Goal: Transaction & Acquisition: Book appointment/travel/reservation

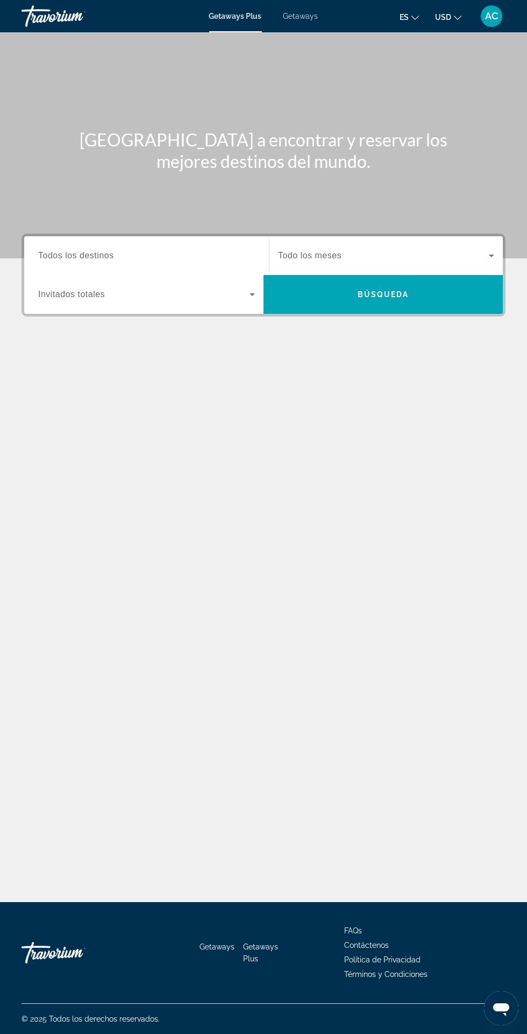
click at [196, 257] on input "Destination Todos los destinos" at bounding box center [146, 256] width 217 height 13
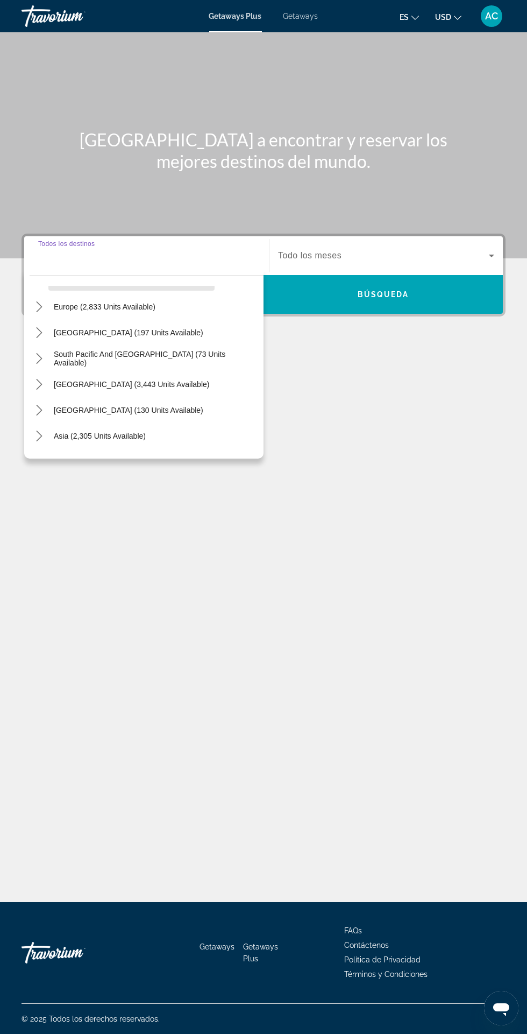
scroll to position [132, 0]
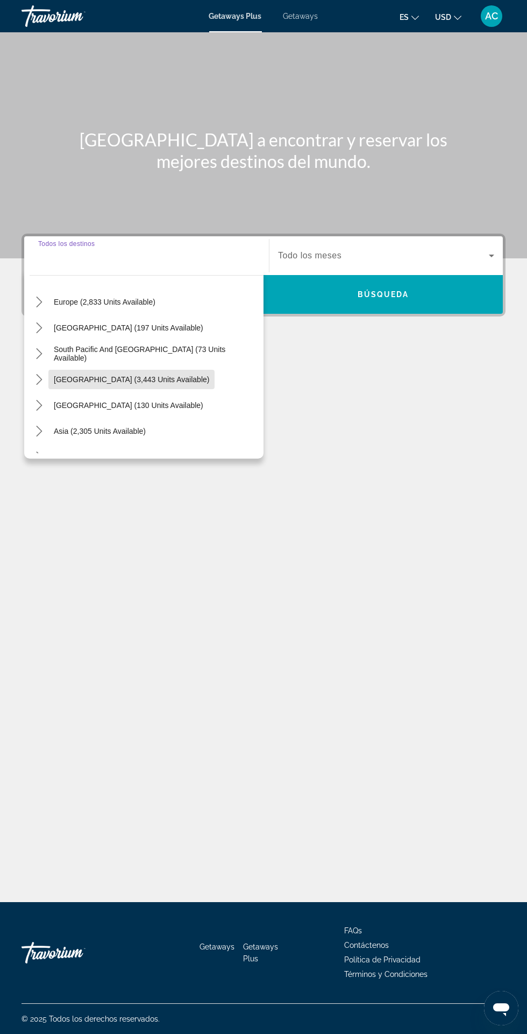
click at [152, 375] on span "South America (3,443 units available)" at bounding box center [132, 379] width 156 height 9
type input "**********"
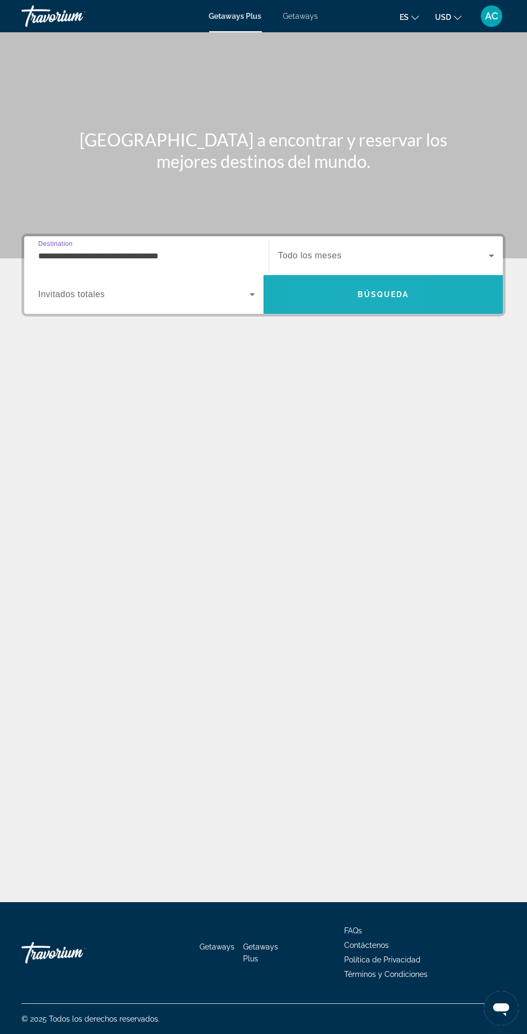
click at [328, 281] on span "Search" at bounding box center [383, 294] width 239 height 26
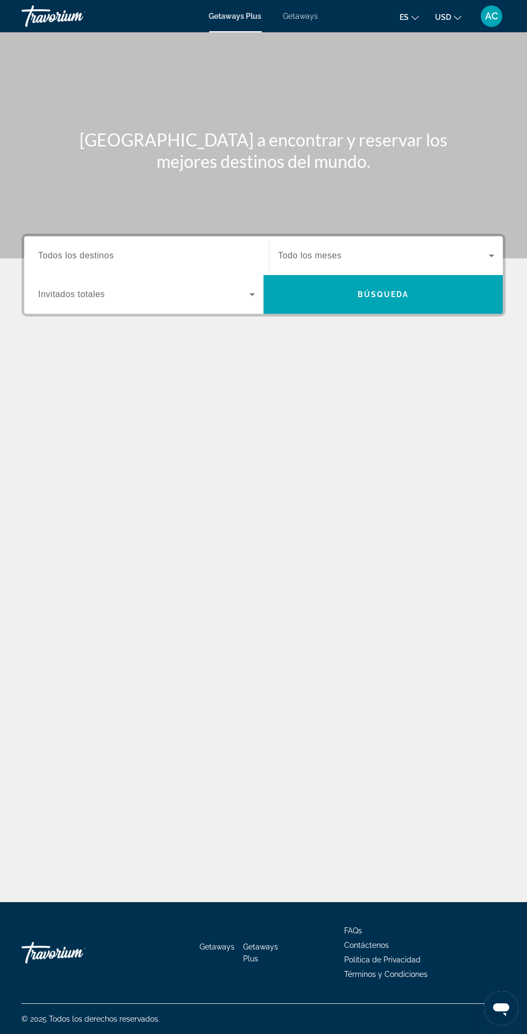
click at [203, 250] on input "Destination Todos los destinos" at bounding box center [146, 256] width 217 height 13
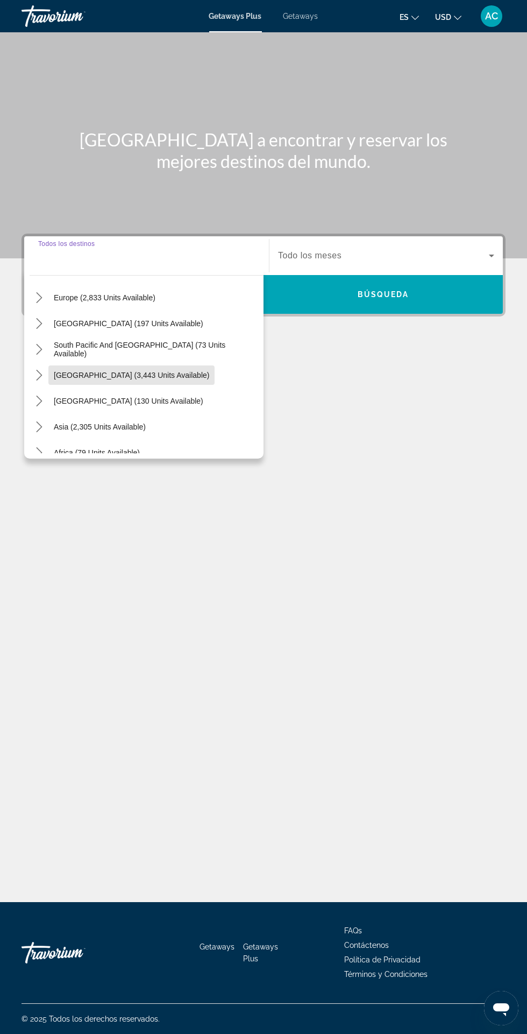
scroll to position [137, 0]
click at [153, 370] on span "[GEOGRAPHIC_DATA] (3,443 units available)" at bounding box center [132, 374] width 156 height 9
type input "**********"
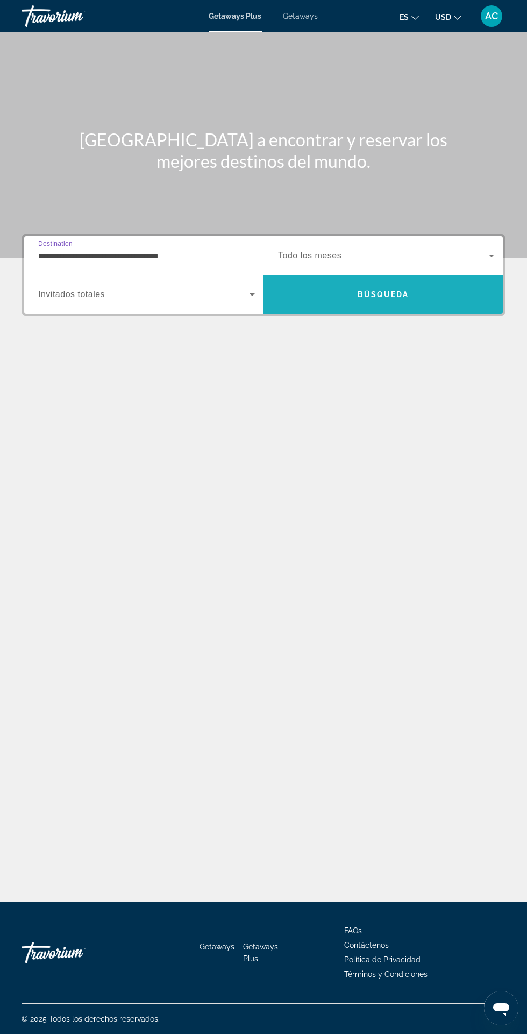
click at [375, 275] on span "Search" at bounding box center [383, 294] width 239 height 39
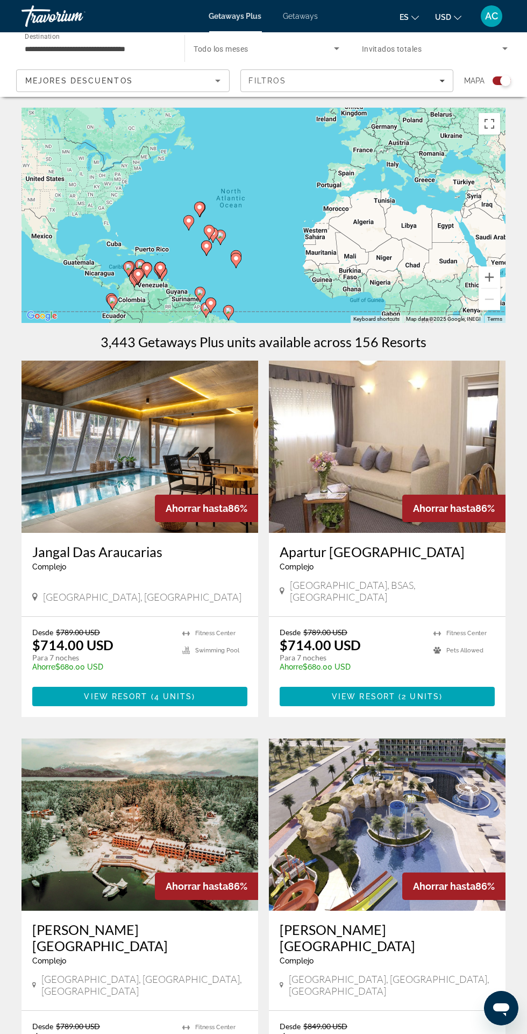
click at [185, 77] on div "Mejores descuentos" at bounding box center [120, 80] width 190 height 13
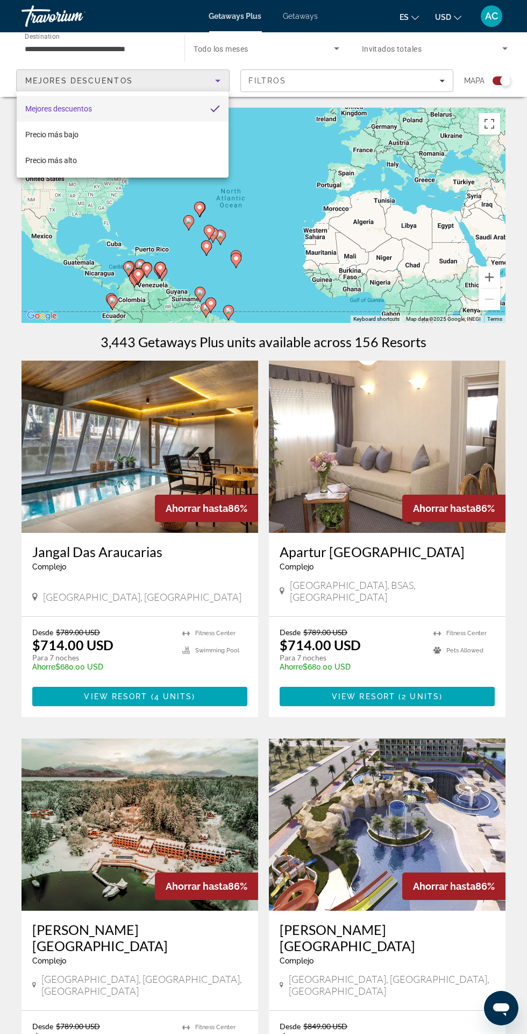
click at [138, 44] on div at bounding box center [263, 517] width 527 height 1034
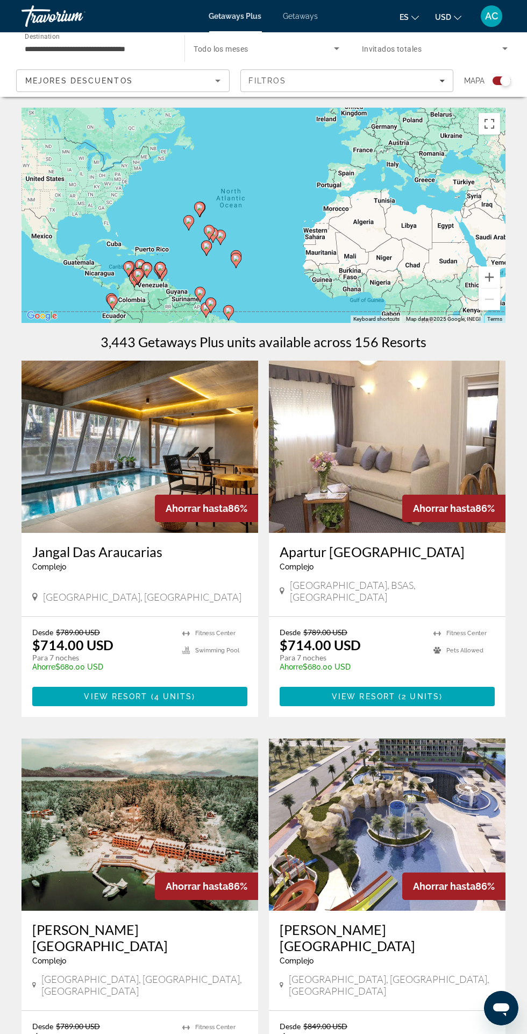
click at [120, 48] on input "**********" at bounding box center [98, 49] width 146 height 13
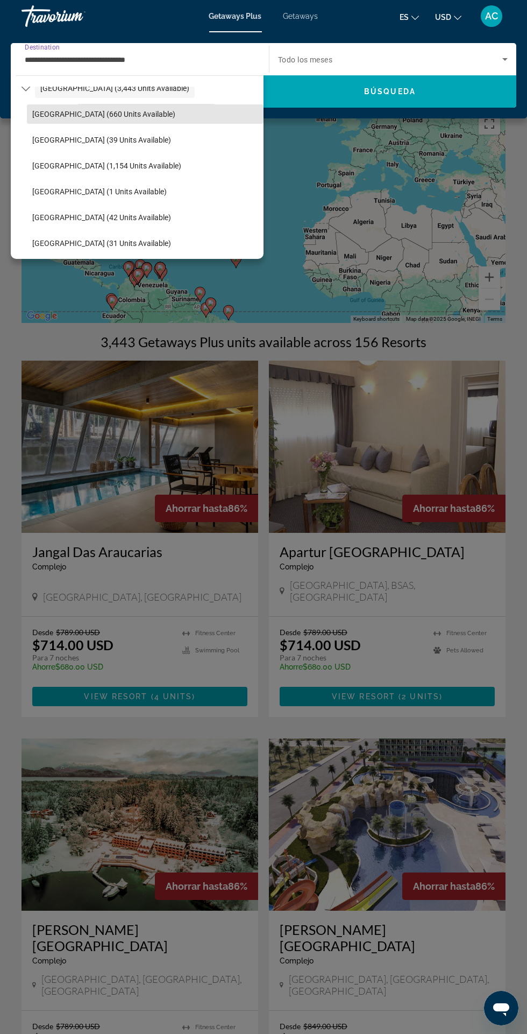
scroll to position [225, 0]
click at [104, 217] on span "Colombia (42 units available)" at bounding box center [101, 215] width 139 height 9
type input "**********"
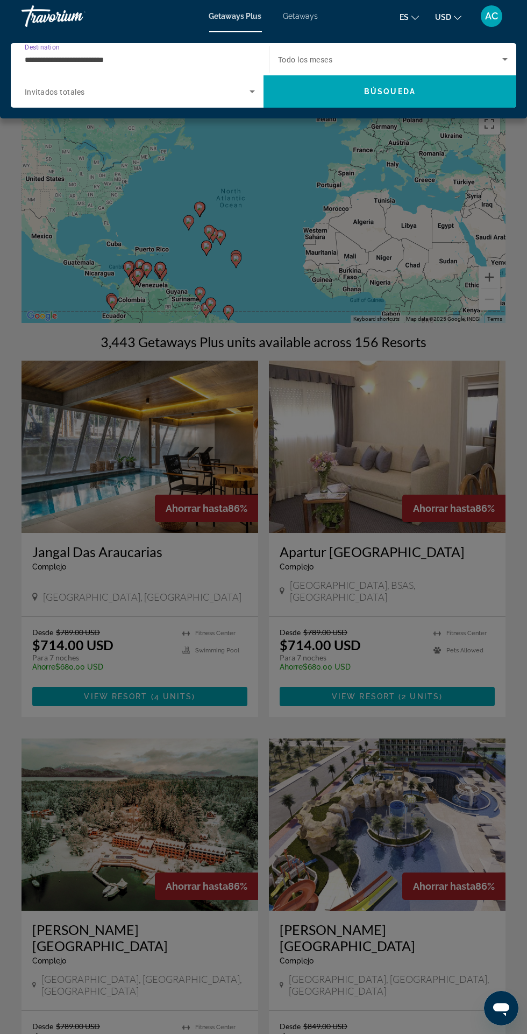
click at [417, 90] on span "Search" at bounding box center [390, 92] width 253 height 26
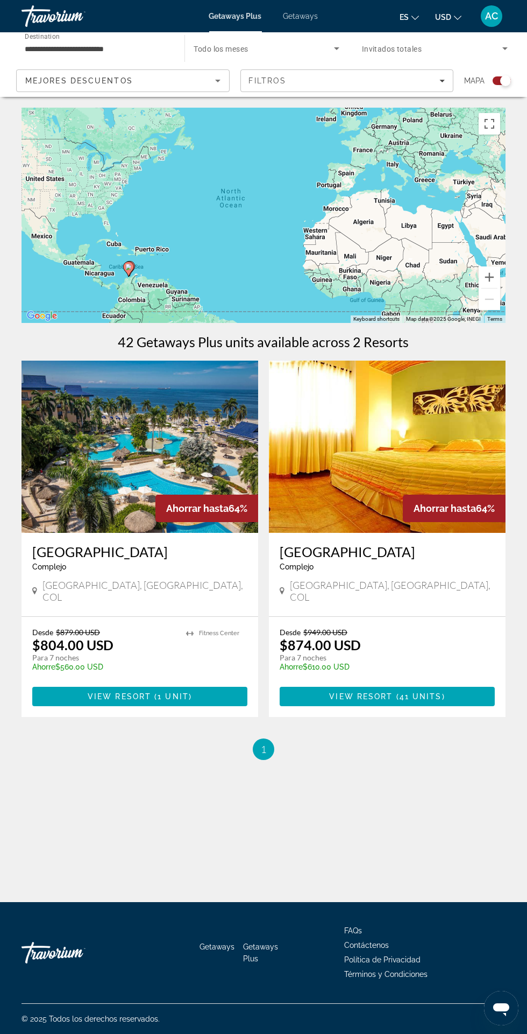
click at [54, 499] on img "Main content" at bounding box center [140, 447] width 237 height 172
click at [76, 503] on img "Main content" at bounding box center [140, 447] width 237 height 172
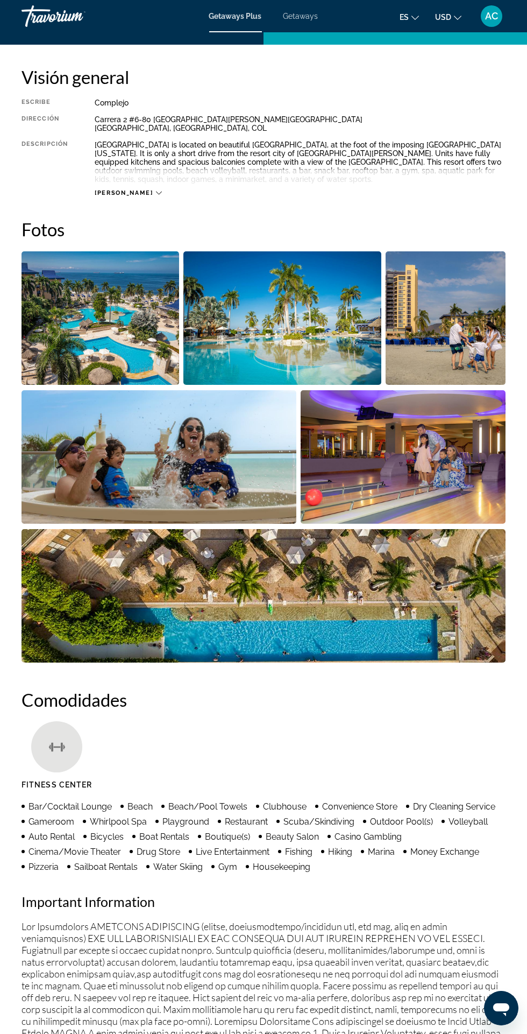
scroll to position [293, 0]
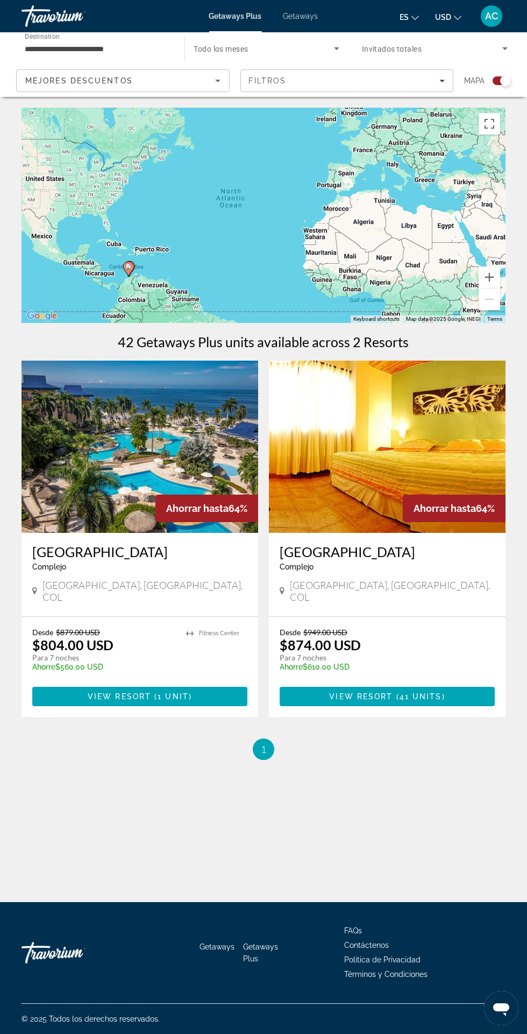
click at [53, 521] on img "Main content" at bounding box center [140, 447] width 237 height 172
click at [181, 455] on img "Main content" at bounding box center [140, 447] width 237 height 172
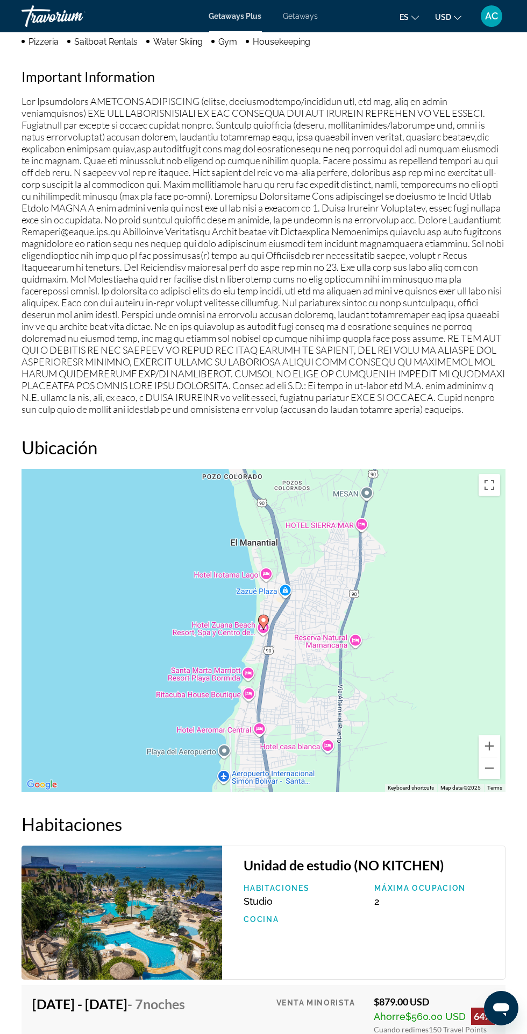
scroll to position [1517, 0]
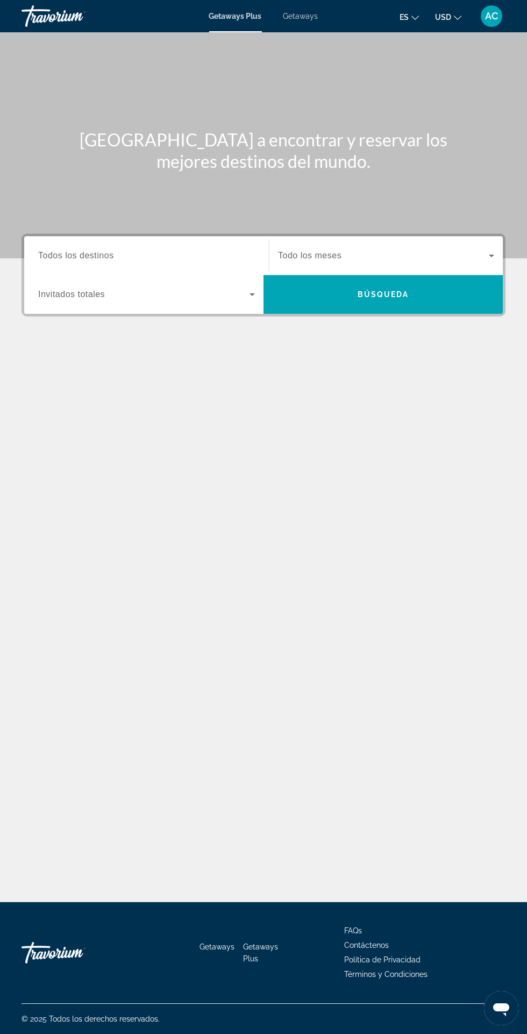
click at [210, 260] on input "Destination Todos los destinos" at bounding box center [146, 256] width 217 height 13
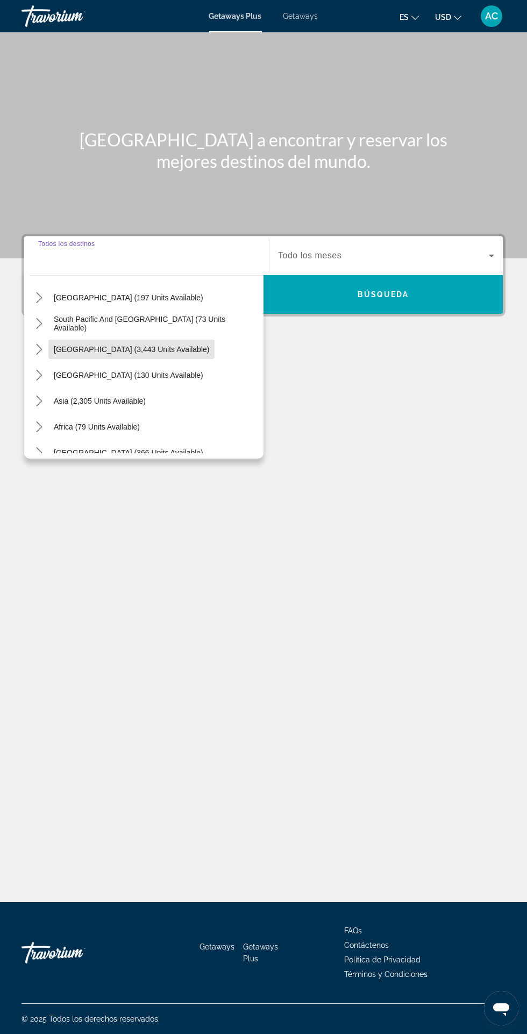
scroll to position [174, 0]
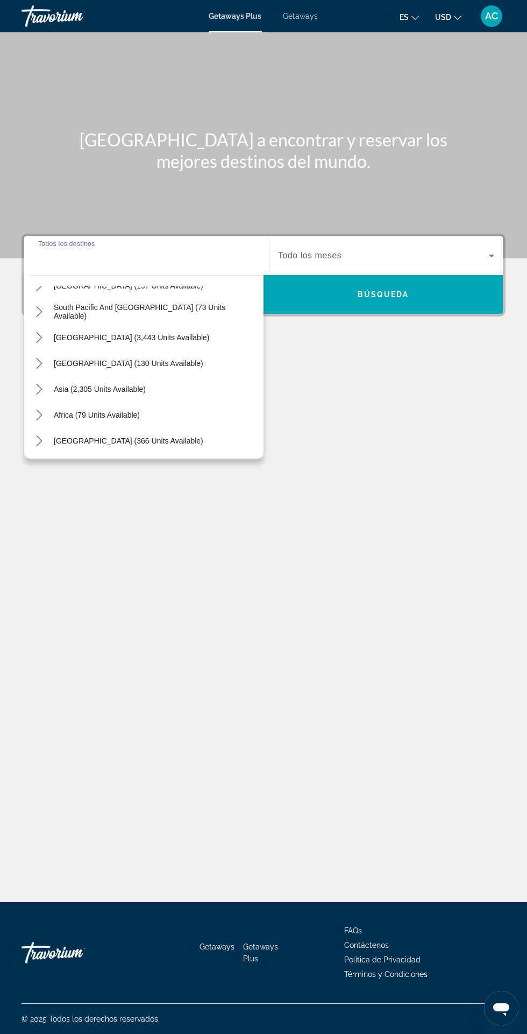
click at [42, 306] on icon "Toggle South Pacific and Oceania (73 units available) submenu" at bounding box center [39, 311] width 11 height 11
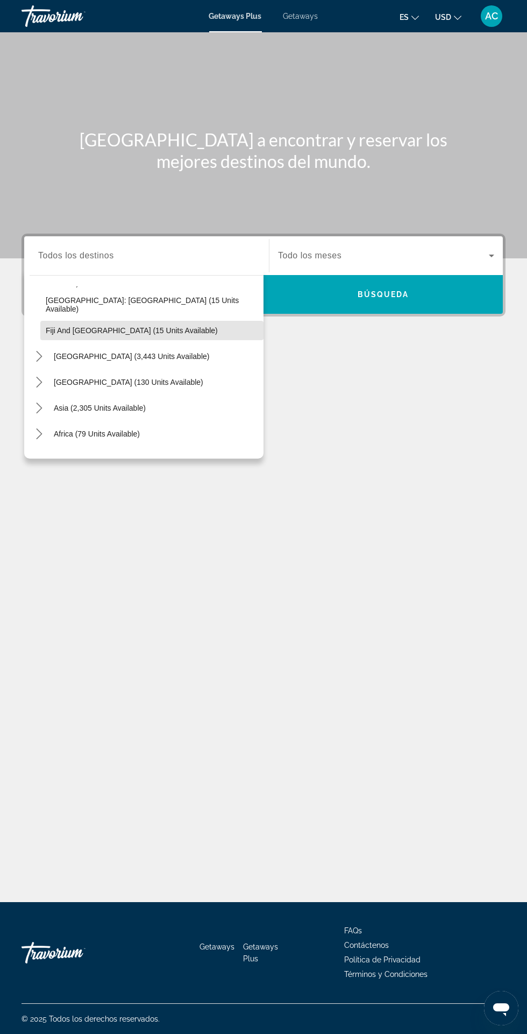
scroll to position [251, 0]
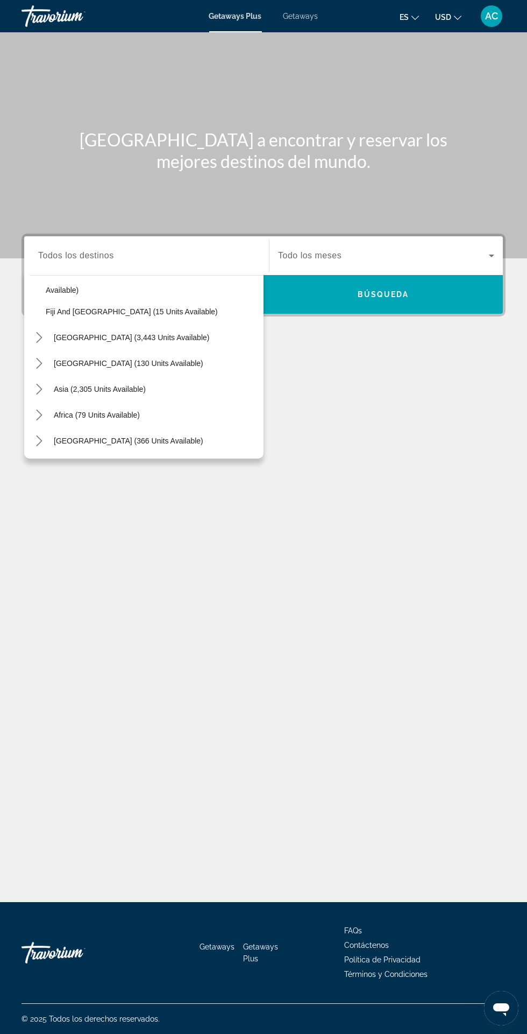
click at [39, 332] on icon "Toggle South America (3,443 units available) submenu" at bounding box center [39, 337] width 11 height 11
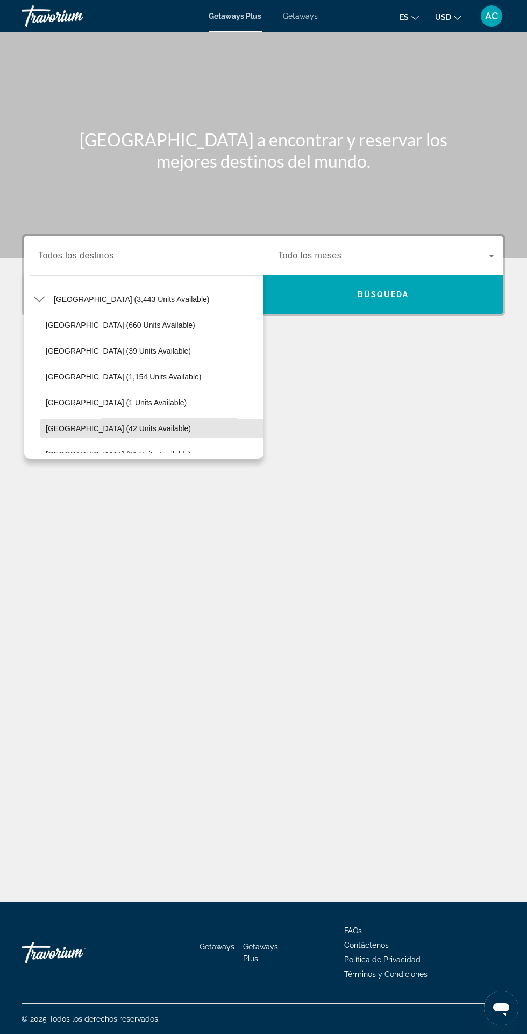
click at [114, 424] on span "Colombia (42 units available)" at bounding box center [118, 428] width 145 height 9
type input "**********"
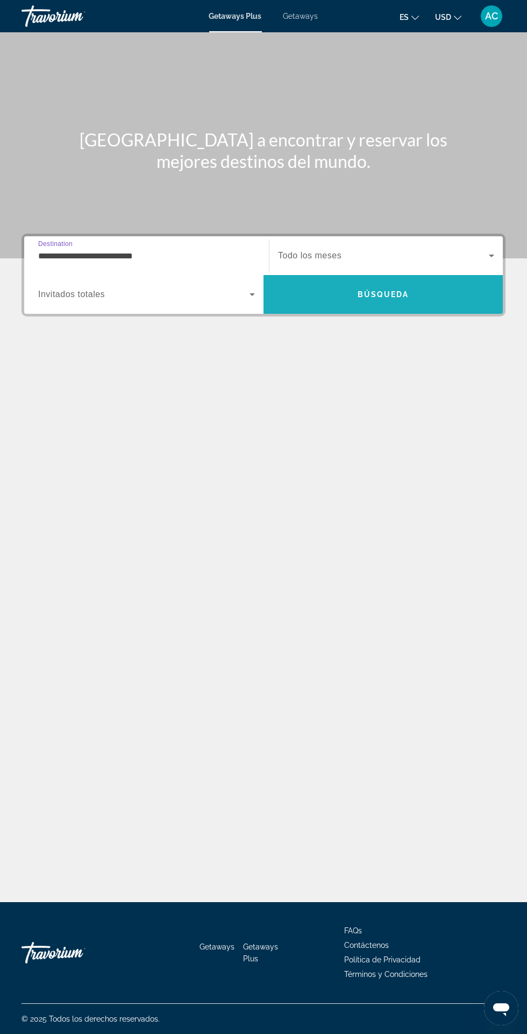
click at [405, 290] on span "Búsqueda" at bounding box center [384, 294] width 52 height 9
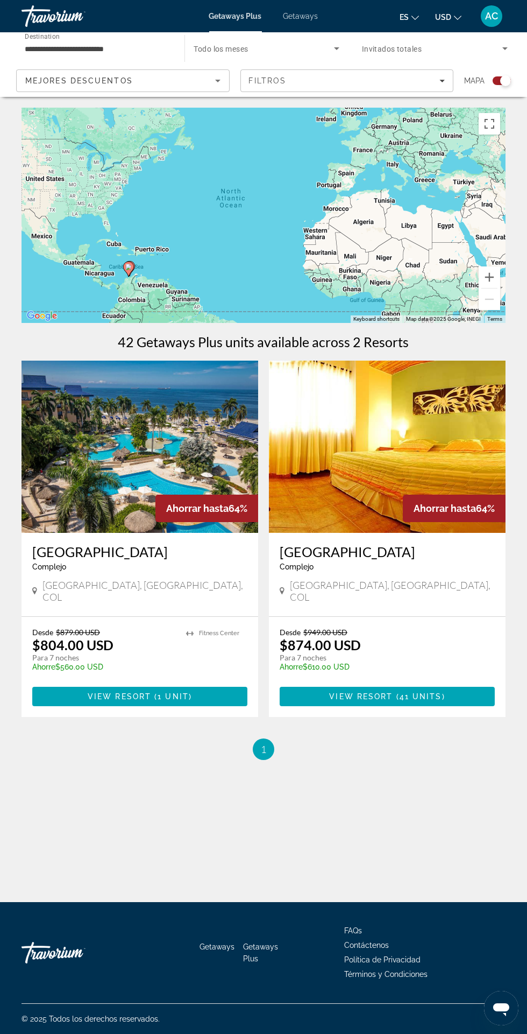
click at [415, 453] on img "Main content" at bounding box center [387, 447] width 237 height 172
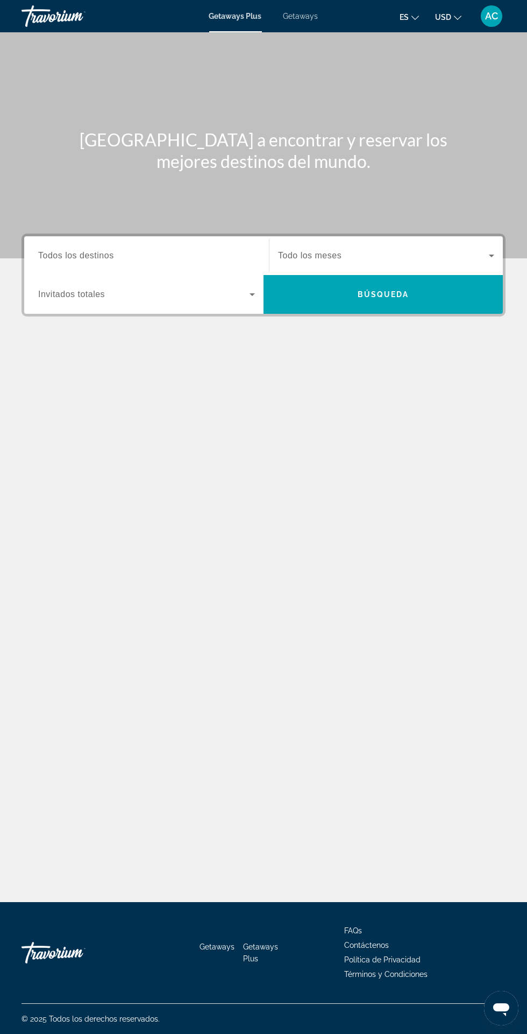
click at [203, 253] on input "Destination Todos los destinos" at bounding box center [146, 256] width 217 height 13
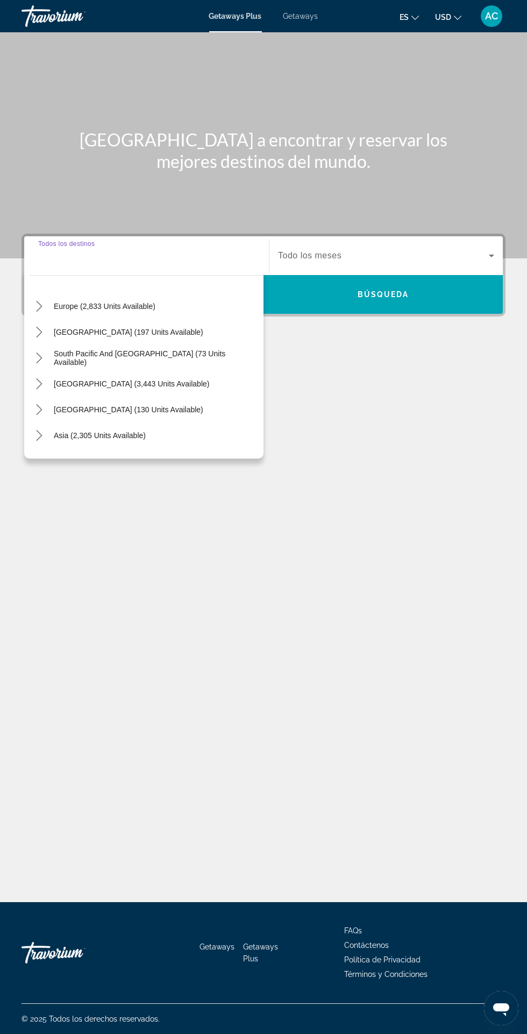
scroll to position [129, 0]
click at [152, 378] on span "[GEOGRAPHIC_DATA] (3,443 units available)" at bounding box center [132, 382] width 156 height 9
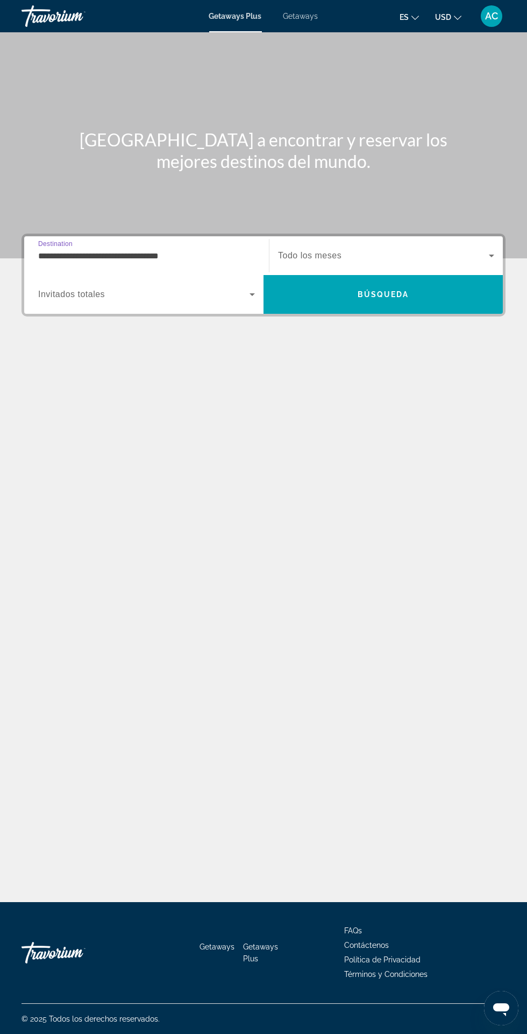
click at [199, 250] on input "**********" at bounding box center [146, 256] width 217 height 13
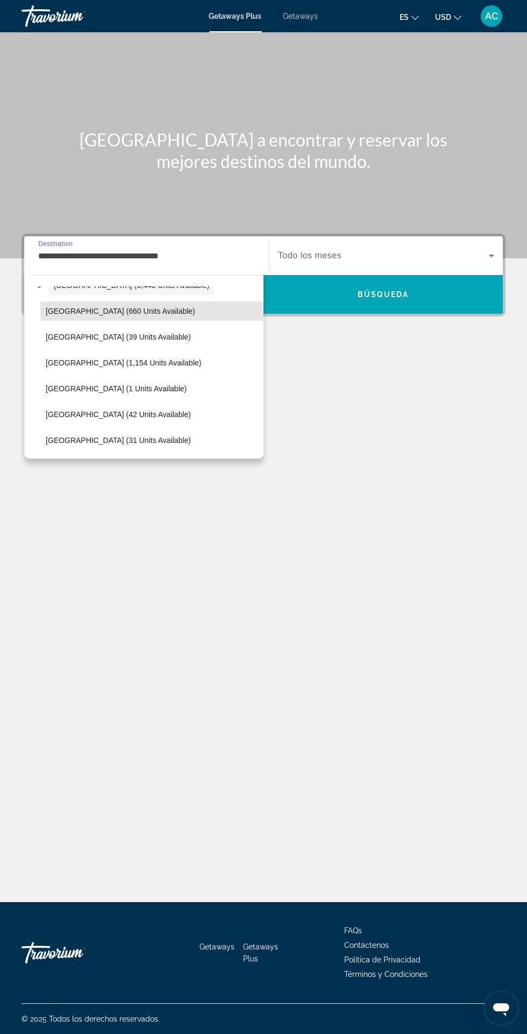
scroll to position [237, 0]
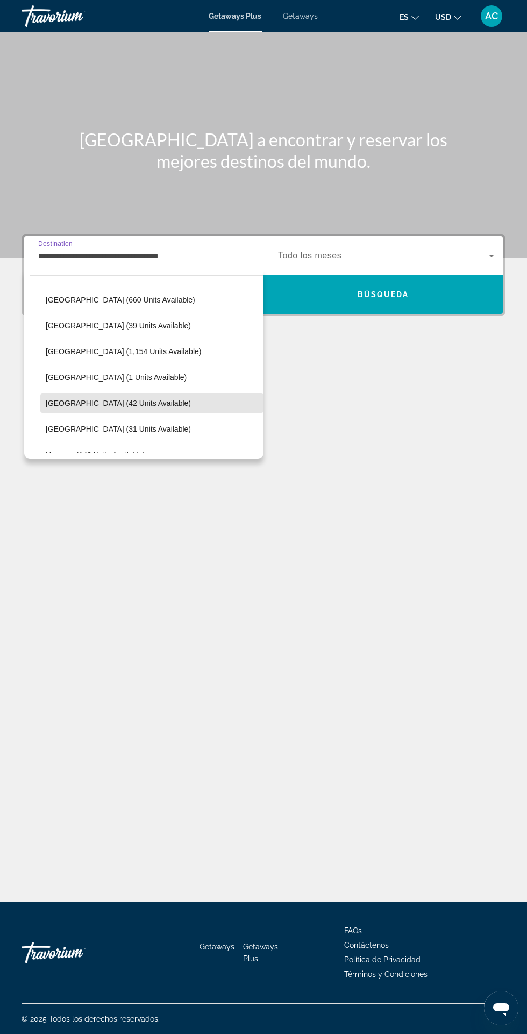
click at [123, 401] on span "Colombia (42 units available)" at bounding box center [118, 403] width 145 height 9
type input "**********"
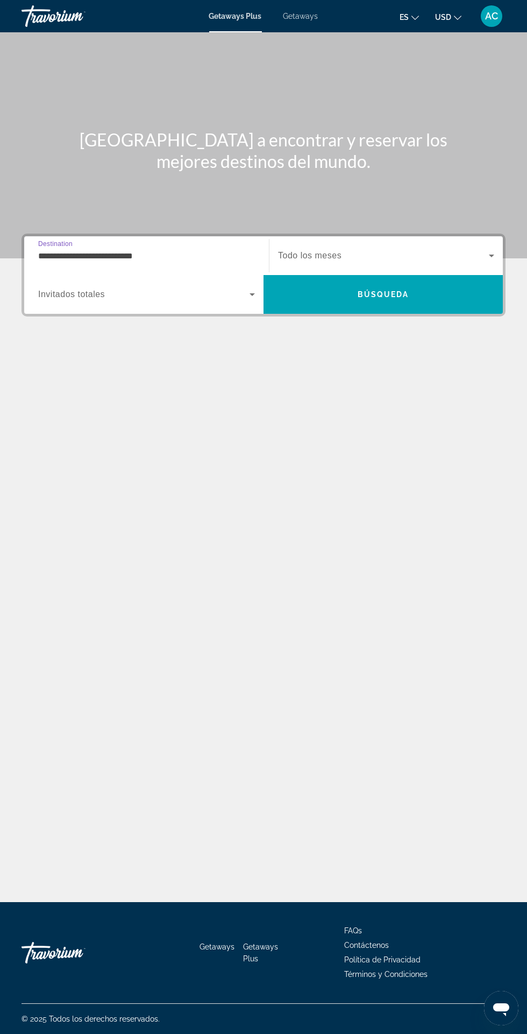
scroll to position [0, 0]
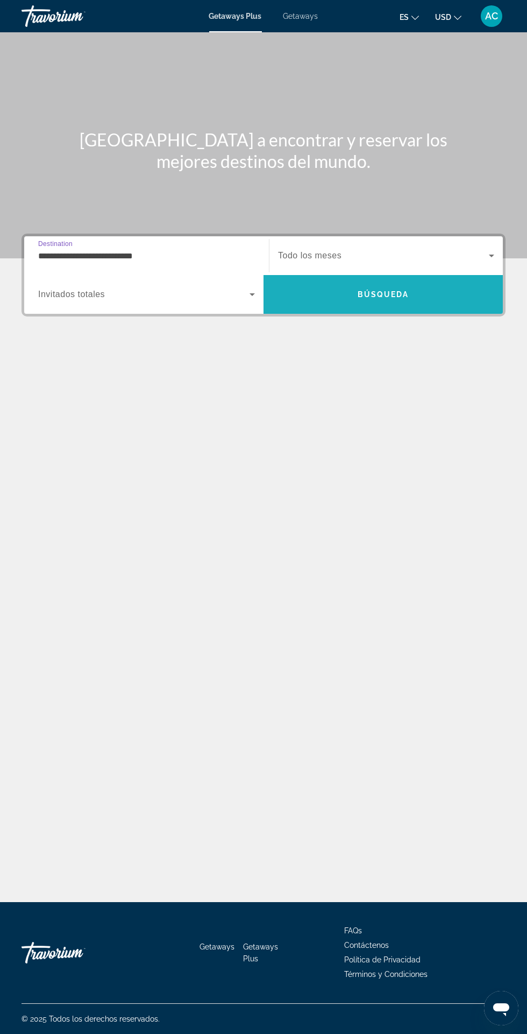
click at [358, 283] on span "Search" at bounding box center [383, 294] width 239 height 26
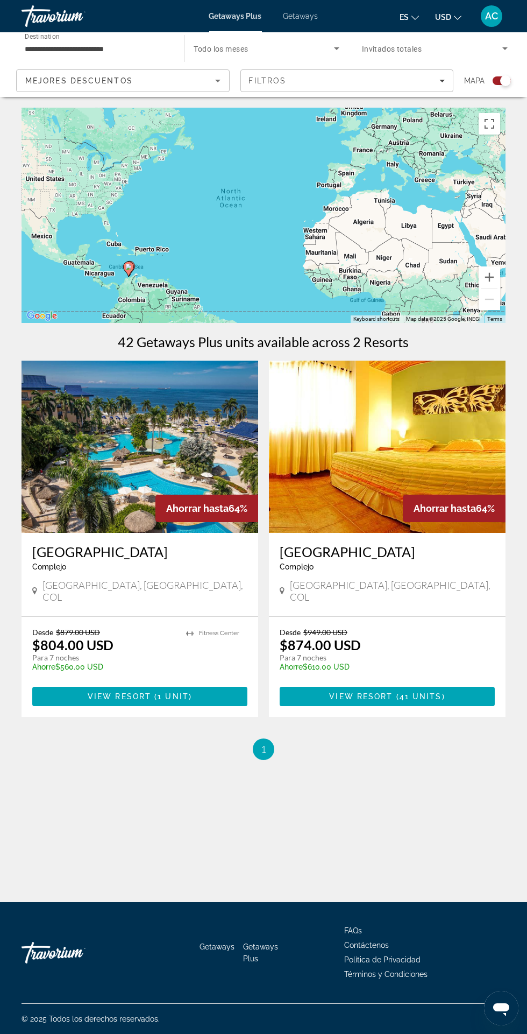
click at [173, 456] on img "Main content" at bounding box center [140, 447] width 237 height 172
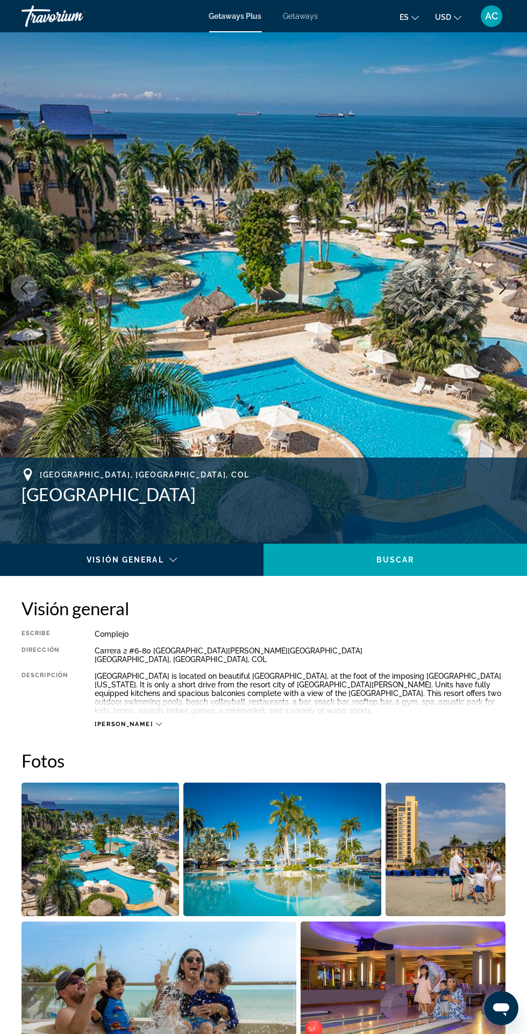
click at [299, 15] on span "Getaways" at bounding box center [301, 16] width 35 height 9
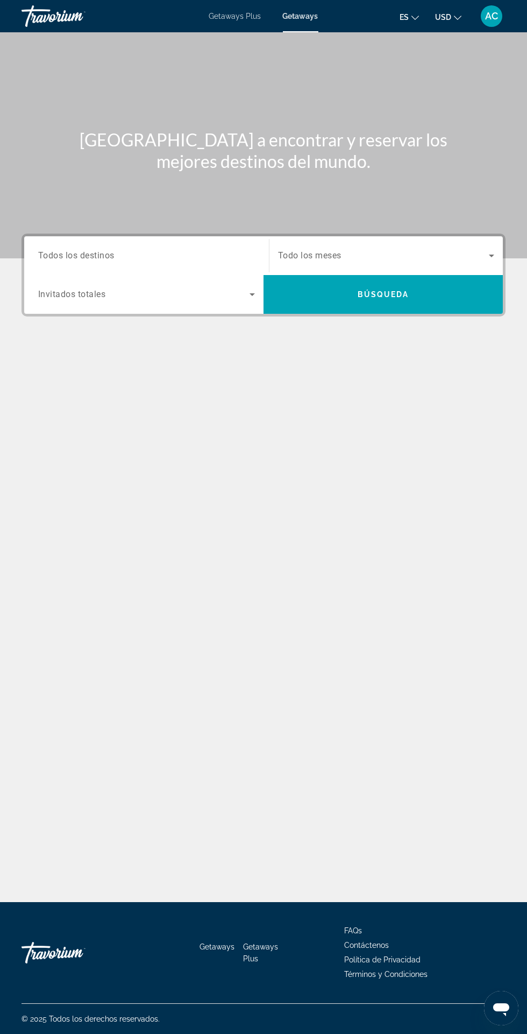
click at [193, 252] on input "Destination Todos los destinos" at bounding box center [146, 256] width 217 height 13
click at [179, 250] on input "Destination Todos los destinos" at bounding box center [146, 256] width 217 height 13
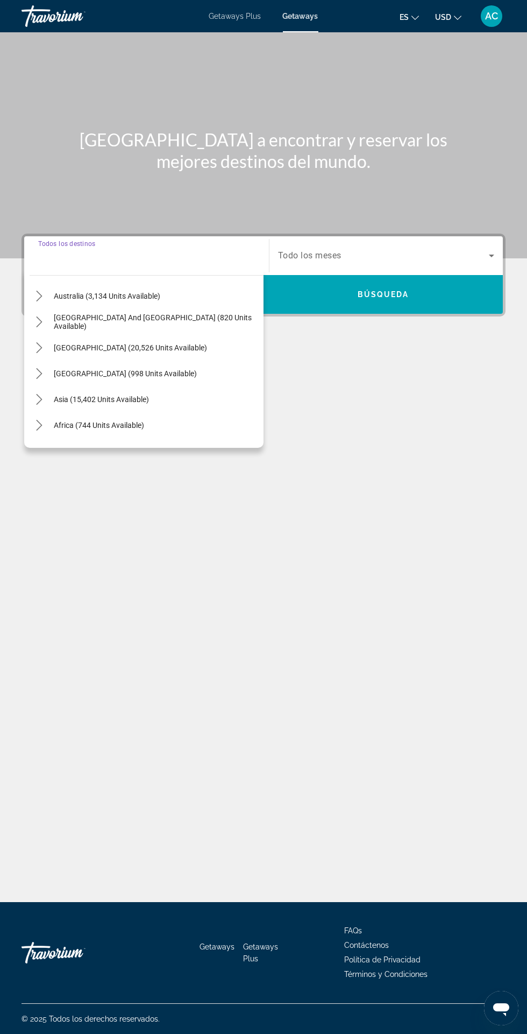
scroll to position [154, 0]
click at [41, 366] on icon "Toggle Central America (998 units available) submenu" at bounding box center [39, 371] width 11 height 11
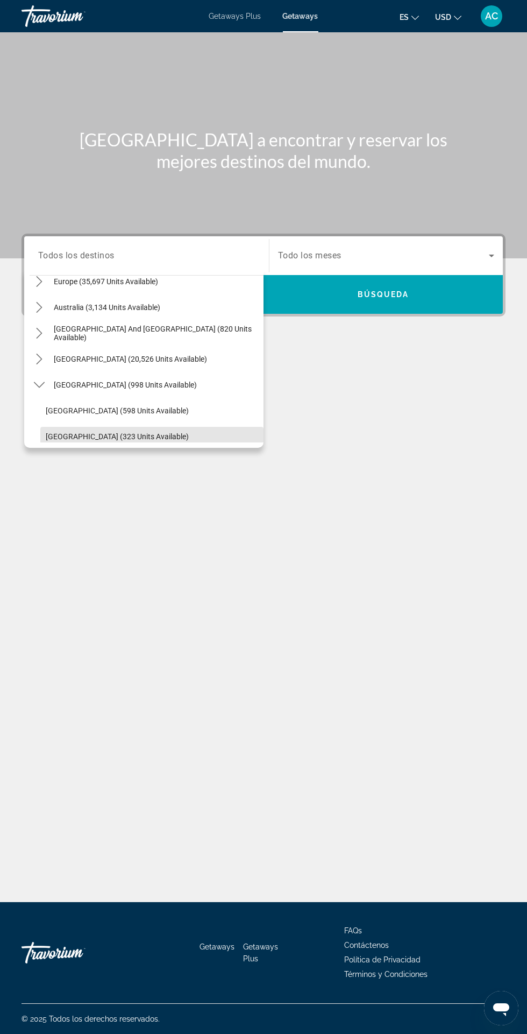
scroll to position [140, 0]
click at [38, 355] on icon "Toggle South America (20,526 units available) submenu" at bounding box center [39, 360] width 11 height 11
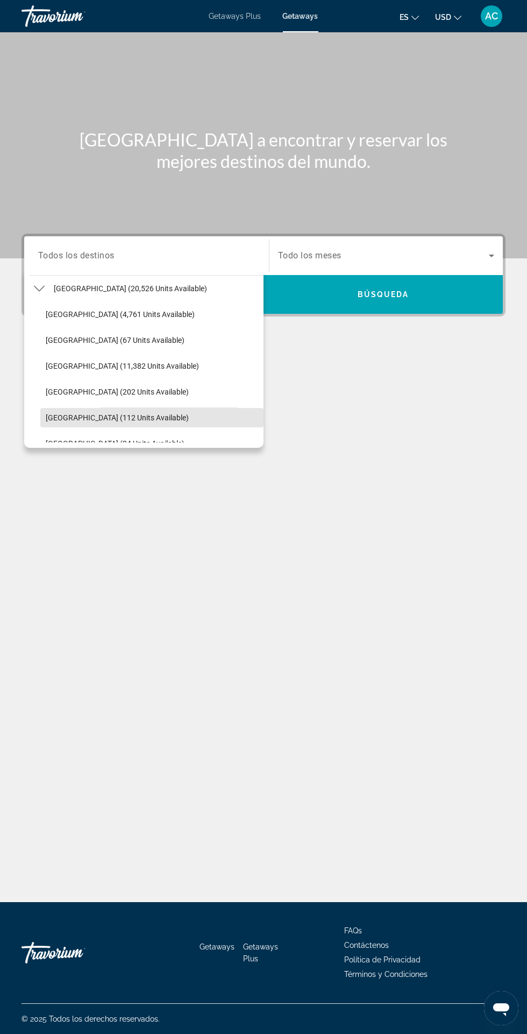
click at [114, 413] on span "[GEOGRAPHIC_DATA] (112 units available)" at bounding box center [117, 417] width 143 height 9
type input "**********"
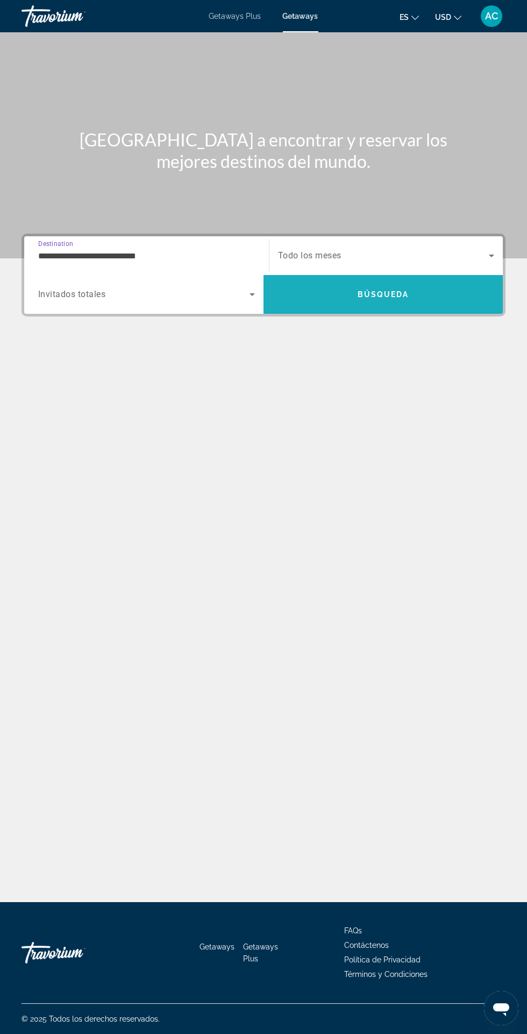
click at [391, 290] on span "Búsqueda" at bounding box center [384, 294] width 52 height 9
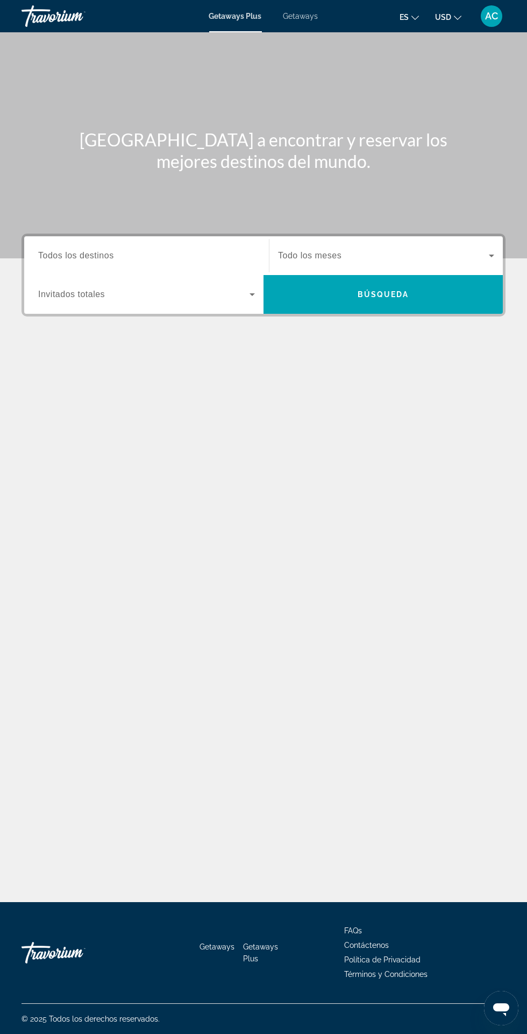
click at [315, 5] on div "Getaways Plus Getaways es English Español Français Italiano Português русский U…" at bounding box center [263, 16] width 527 height 28
click at [317, 24] on div "Getaways Plus Getaways es English Español Français Italiano Português русский U…" at bounding box center [263, 16] width 527 height 28
click at [306, 16] on span "Getaways" at bounding box center [301, 16] width 35 height 9
click at [222, 254] on input "Destination Todos los destinos" at bounding box center [146, 256] width 217 height 13
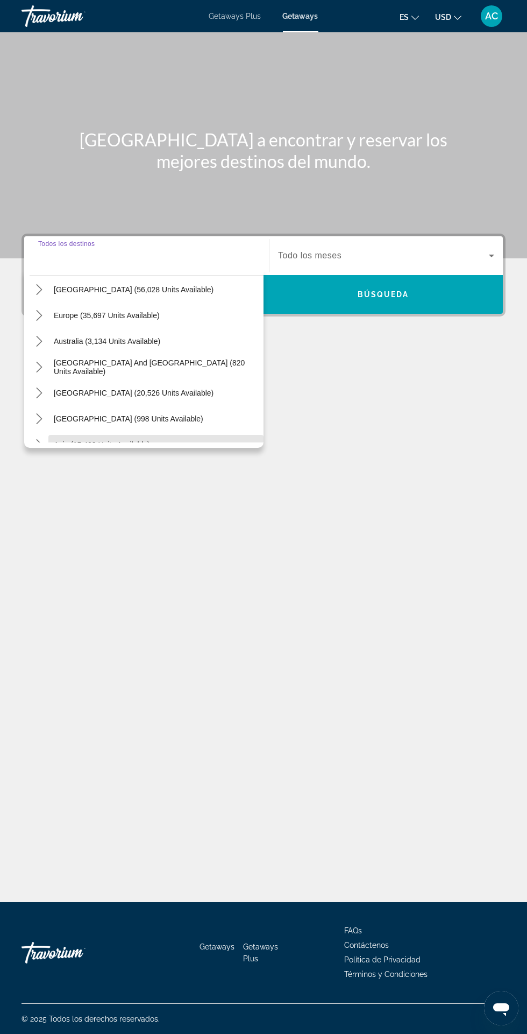
scroll to position [118, 0]
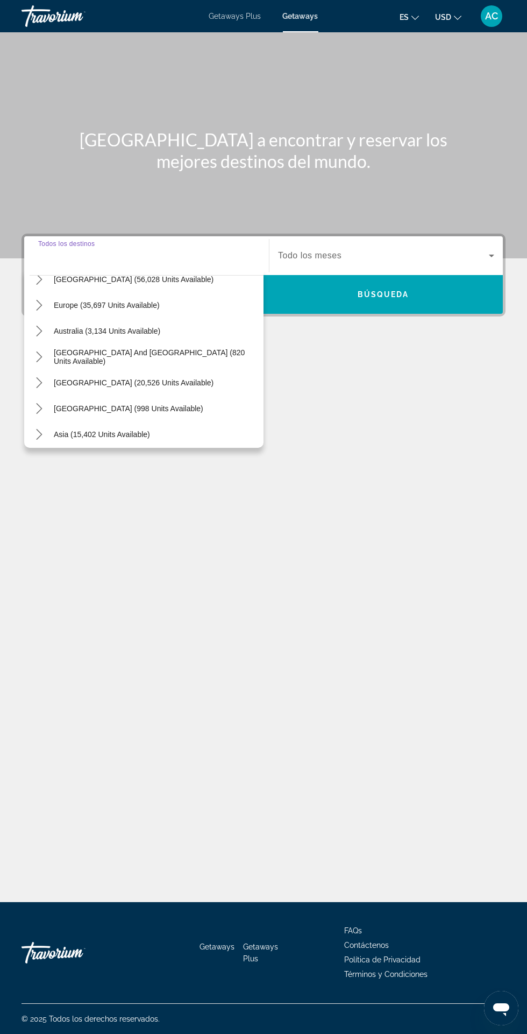
click at [43, 377] on icon "Toggle South America (20,526 units available) submenu" at bounding box center [39, 382] width 11 height 11
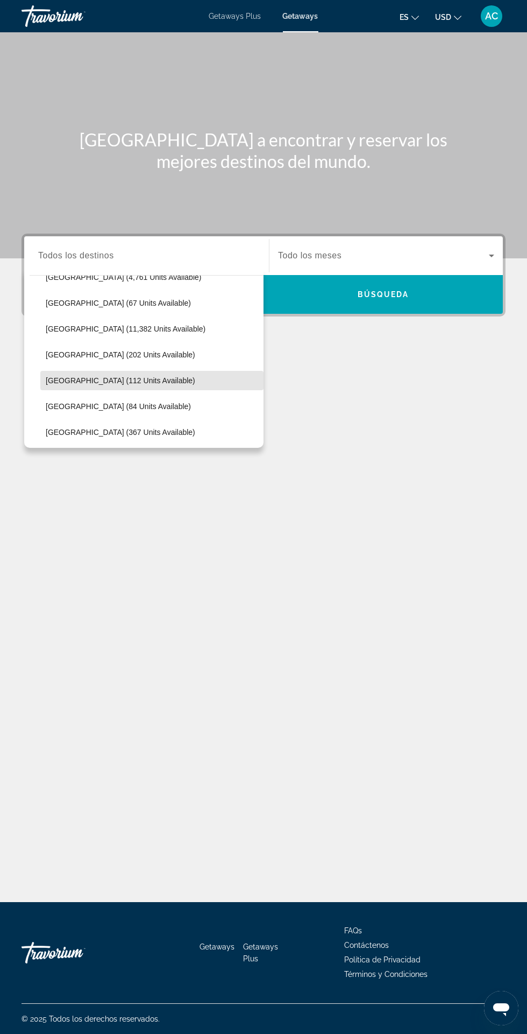
click at [133, 376] on span "[GEOGRAPHIC_DATA] (112 units available)" at bounding box center [121, 380] width 150 height 9
type input "**********"
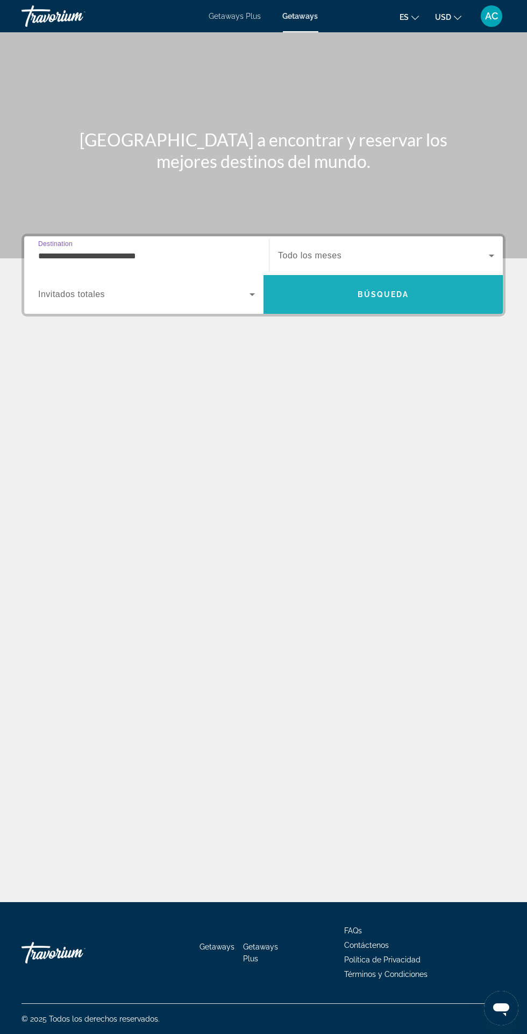
click at [412, 281] on span "Search" at bounding box center [383, 294] width 239 height 26
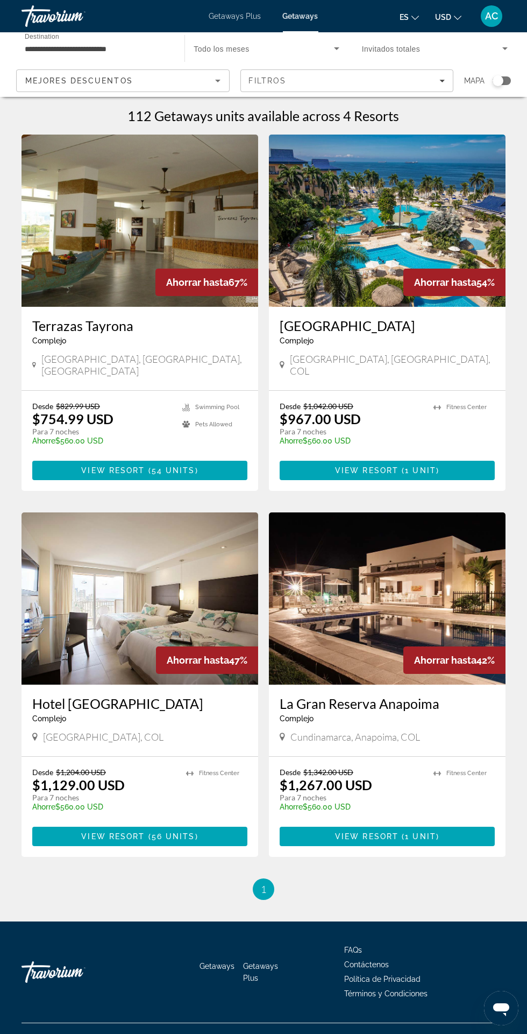
click at [421, 204] on img "Main content" at bounding box center [387, 221] width 237 height 172
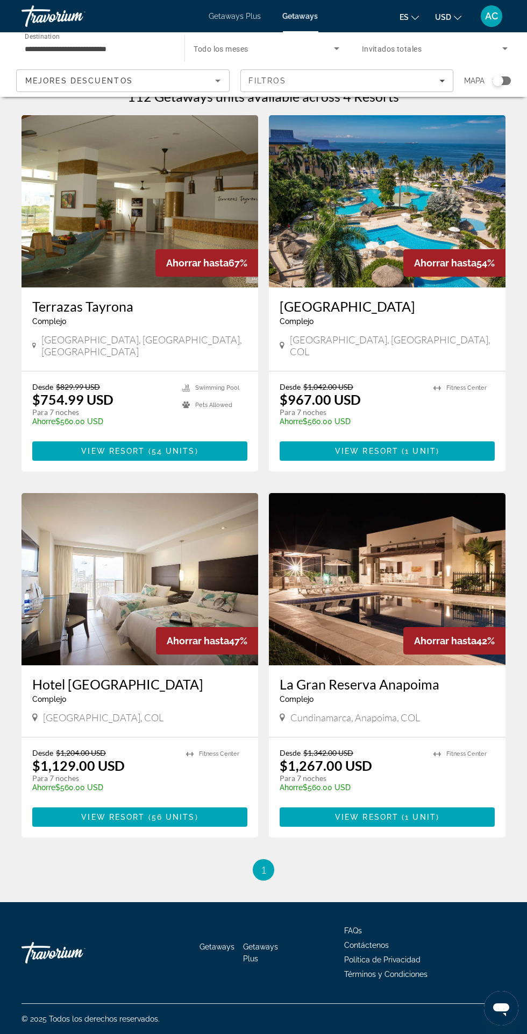
click at [46, 606] on img "Main content" at bounding box center [140, 579] width 237 height 172
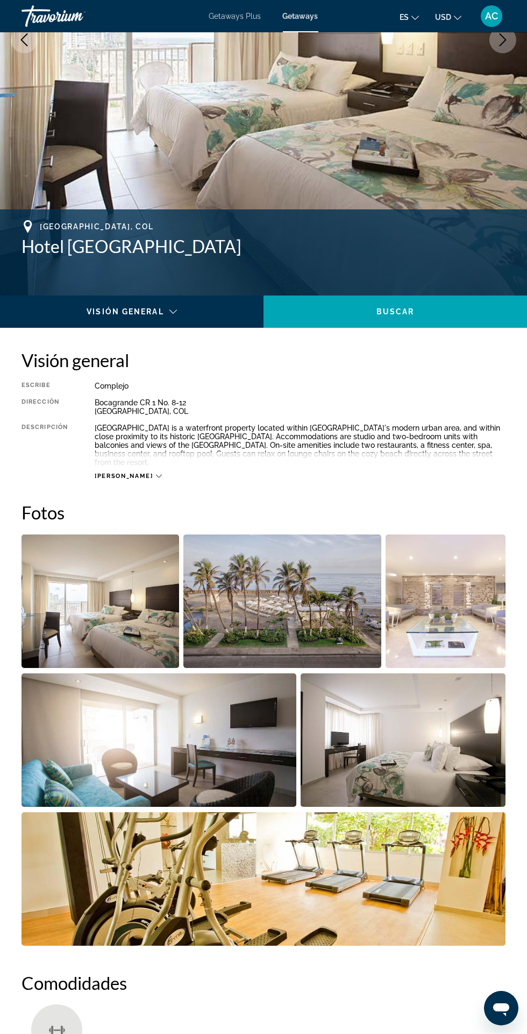
scroll to position [249, 0]
click at [281, 597] on img "Open full-screen image slider" at bounding box center [283, 600] width 198 height 133
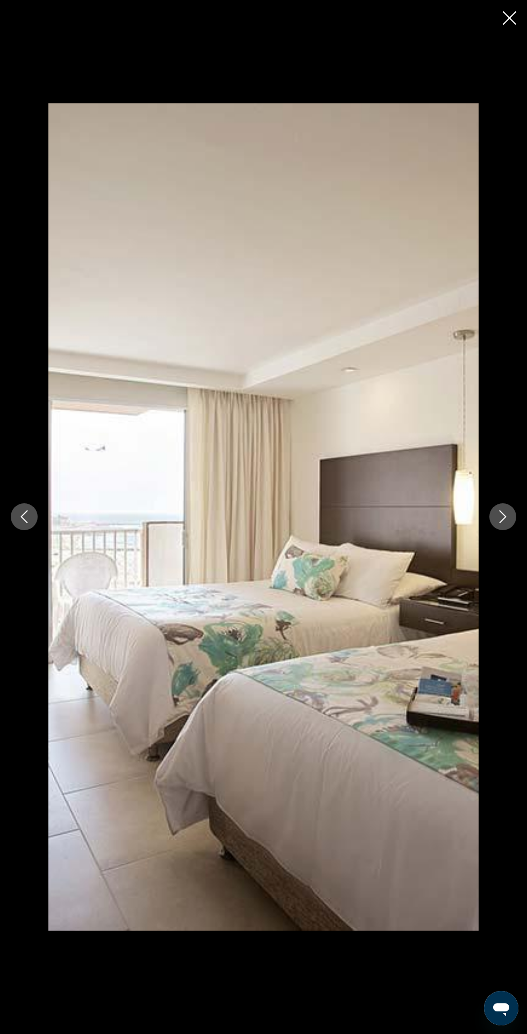
click at [503, 523] on icon "Next image" at bounding box center [503, 516] width 13 height 13
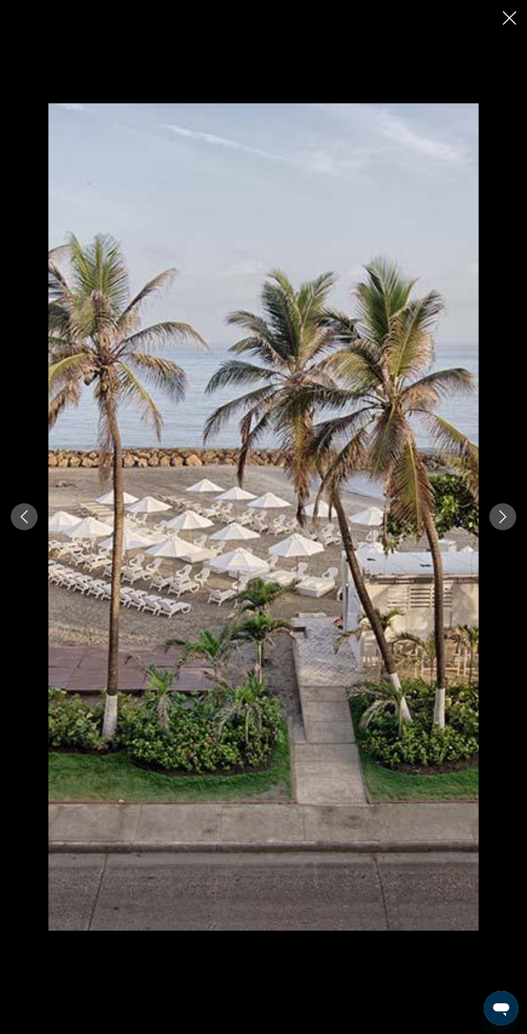
click at [502, 523] on icon "Next image" at bounding box center [503, 516] width 13 height 13
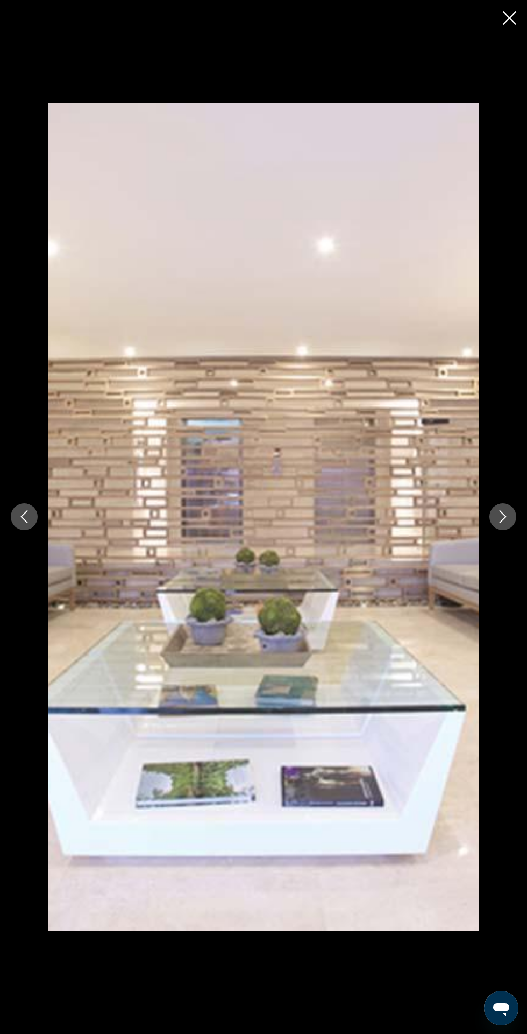
click at [502, 523] on icon "Next image" at bounding box center [503, 516] width 13 height 13
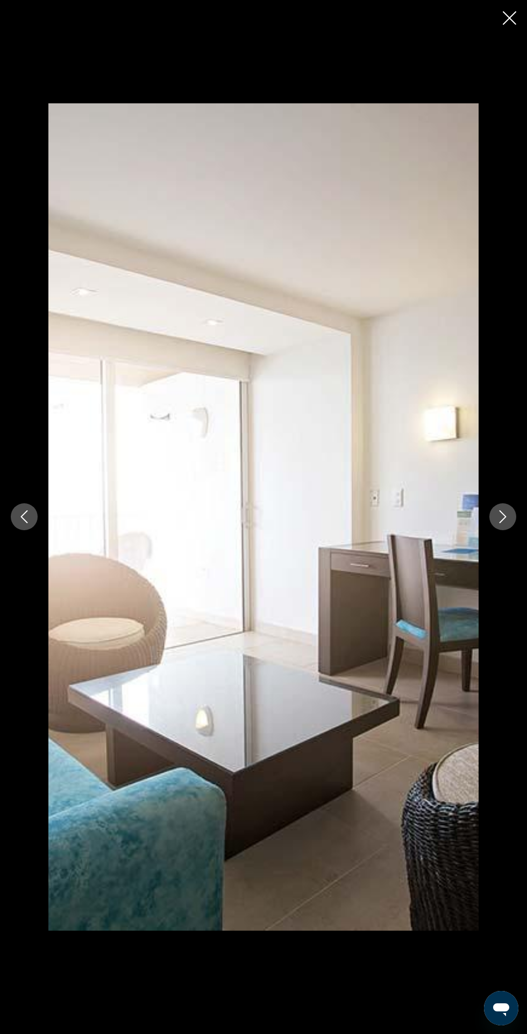
click at [501, 530] on button "Next image" at bounding box center [503, 516] width 27 height 27
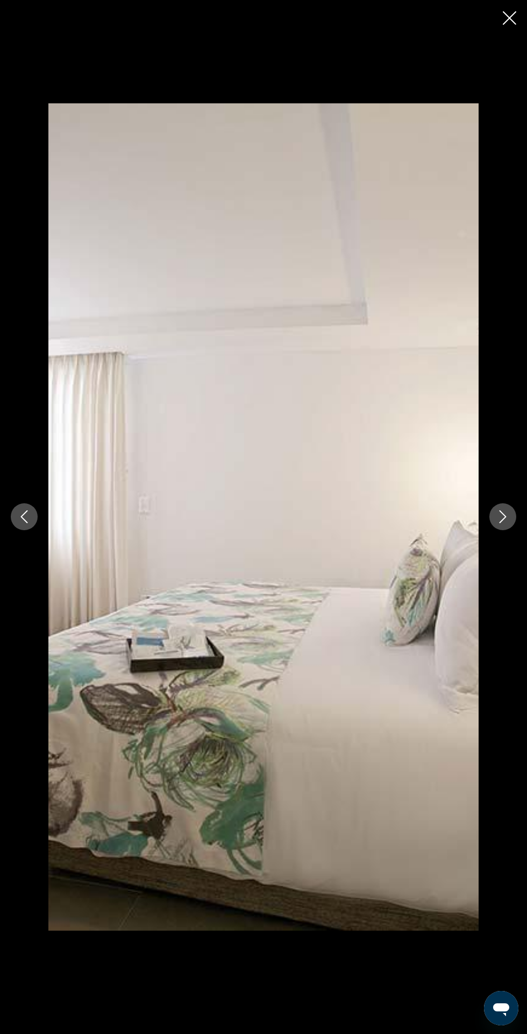
click at [502, 530] on button "Next image" at bounding box center [503, 516] width 27 height 27
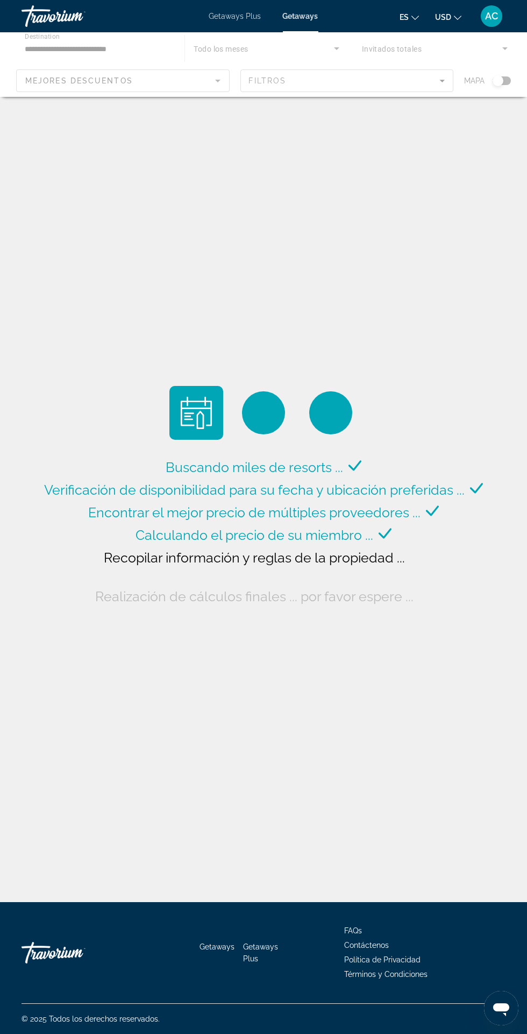
click at [250, 11] on div "Getaways Plus Getaways es English Español Français Italiano Português русский U…" at bounding box center [263, 16] width 527 height 28
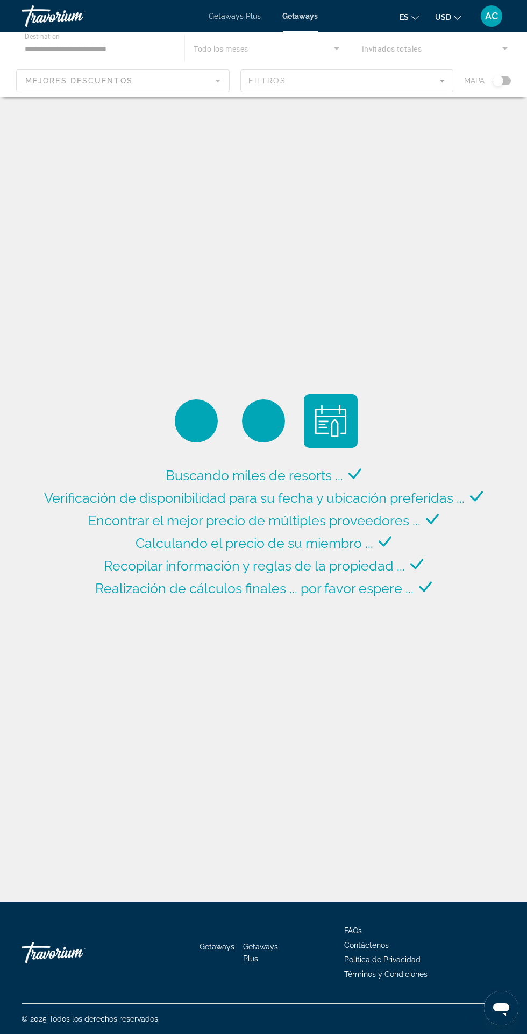
click at [248, 16] on span "Getaways Plus" at bounding box center [235, 16] width 52 height 9
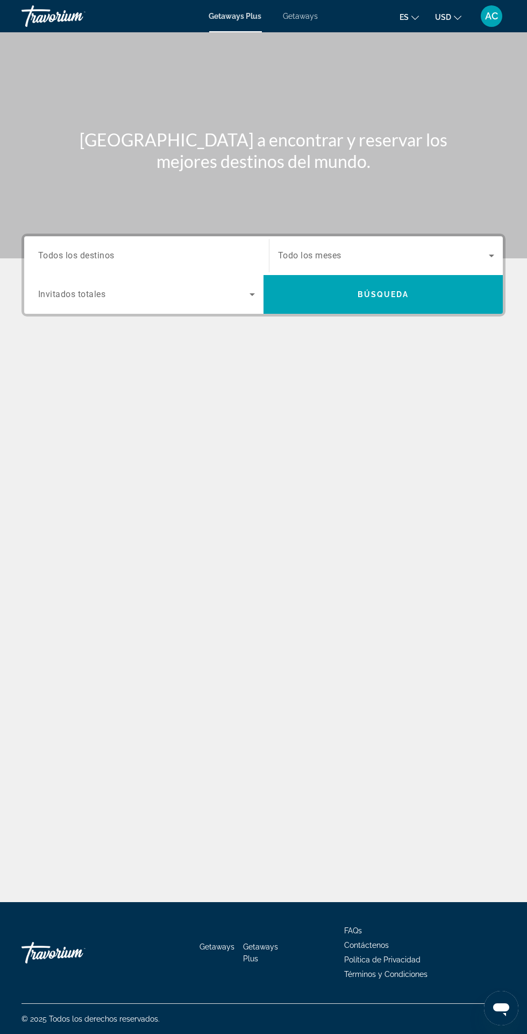
click at [297, 22] on div "Getaways Plus Getaways es English Español Français Italiano Português русский U…" at bounding box center [263, 16] width 527 height 28
click at [310, 18] on span "Getaways" at bounding box center [301, 16] width 35 height 9
click at [205, 255] on input "Destination Todos los destinos" at bounding box center [146, 256] width 217 height 13
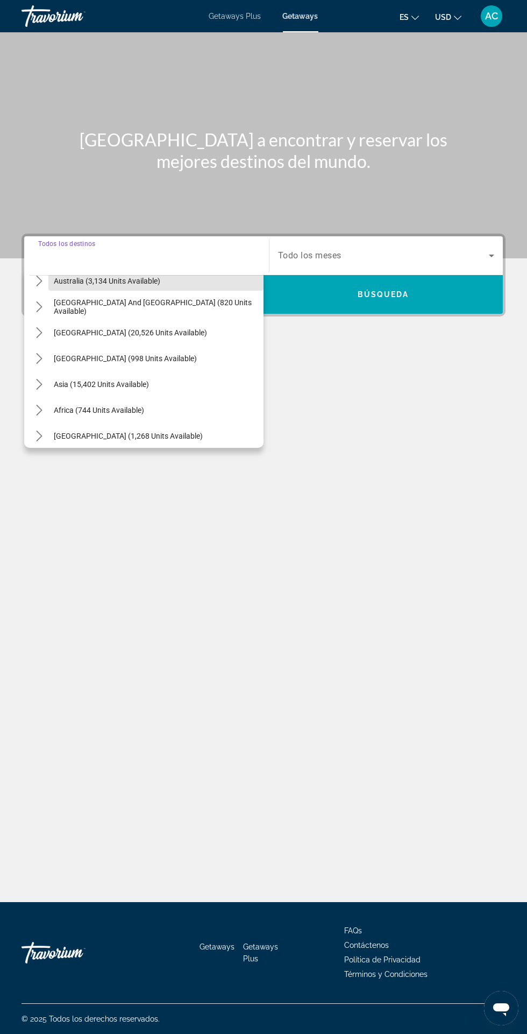
scroll to position [169, 0]
click at [44, 326] on icon "Toggle South America (20,526 units available) submenu" at bounding box center [39, 331] width 11 height 11
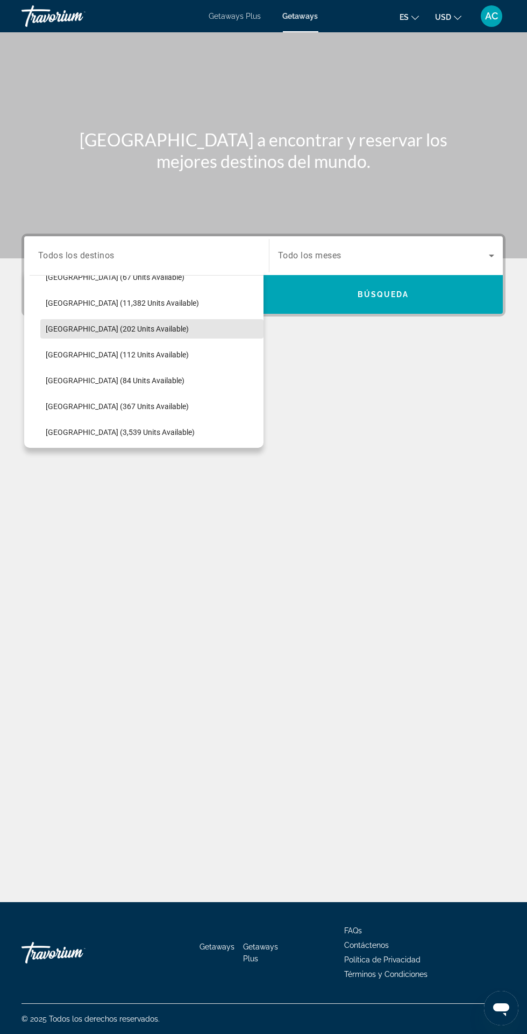
scroll to position [277, 0]
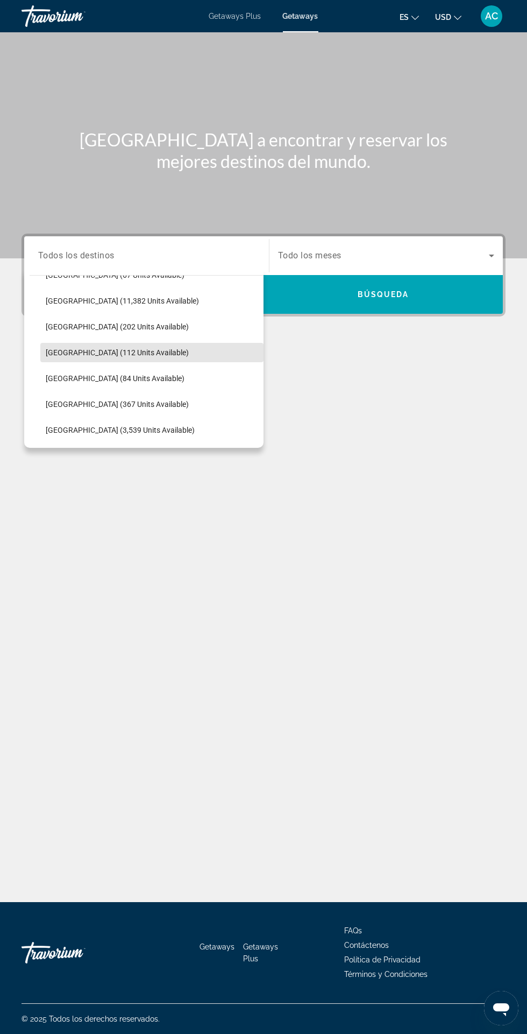
click at [138, 348] on span "[GEOGRAPHIC_DATA] (112 units available)" at bounding box center [117, 352] width 143 height 9
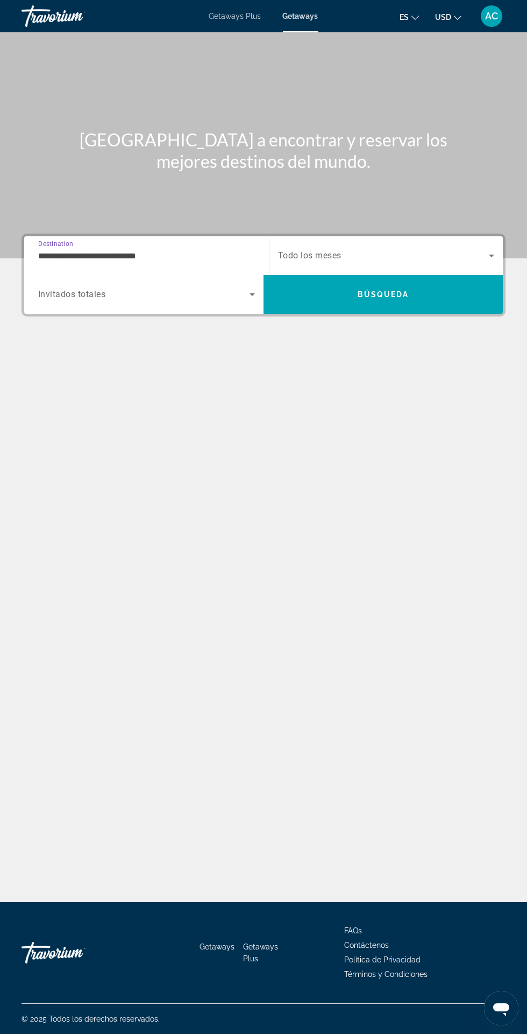
click at [192, 250] on input "**********" at bounding box center [146, 256] width 217 height 13
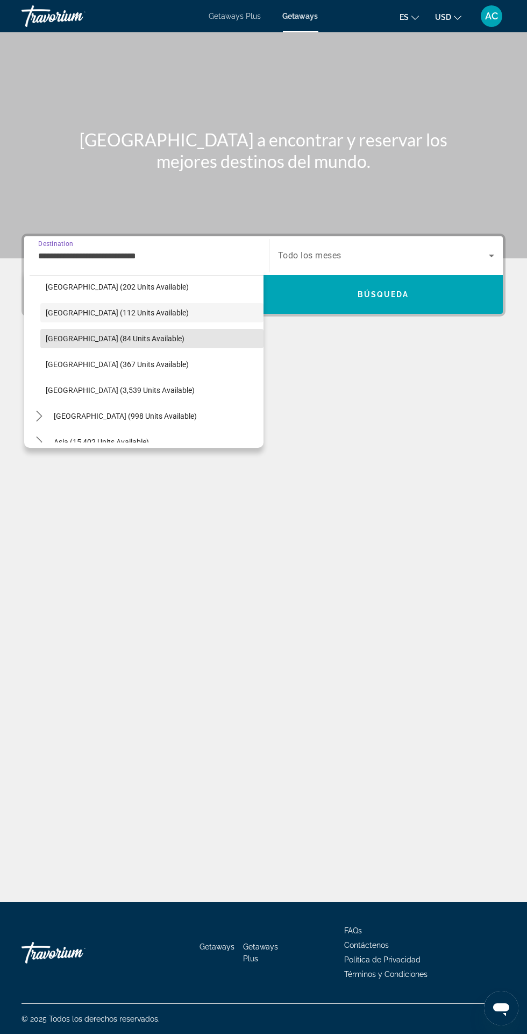
scroll to position [318, 0]
click at [152, 328] on span "Select destination: Peru (84 units available)" at bounding box center [151, 338] width 223 height 26
type input "**********"
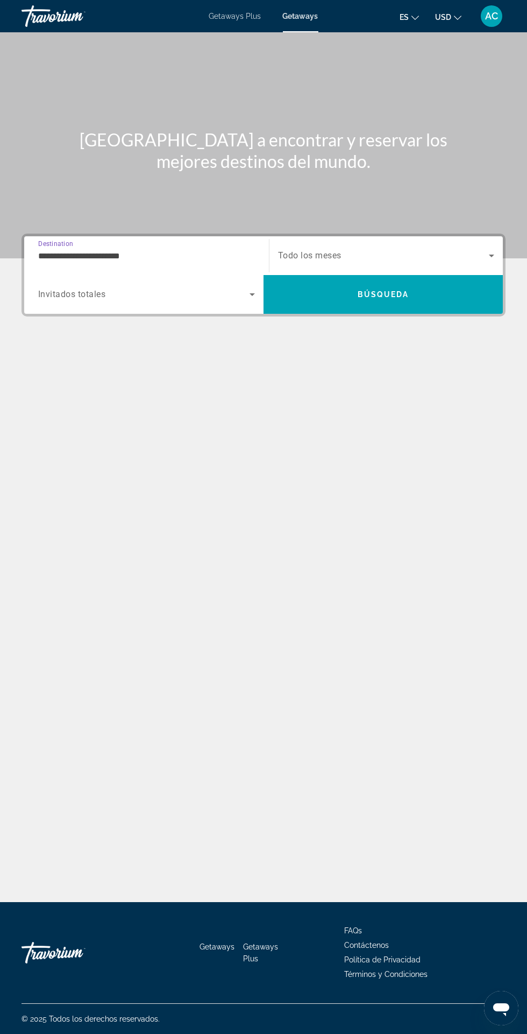
scroll to position [89, 0]
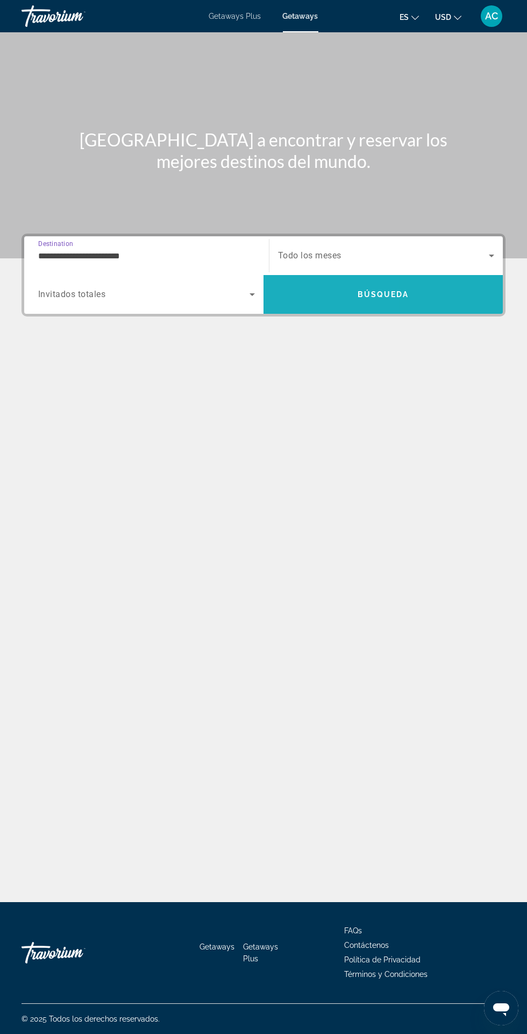
click at [315, 281] on span "Search" at bounding box center [383, 294] width 239 height 26
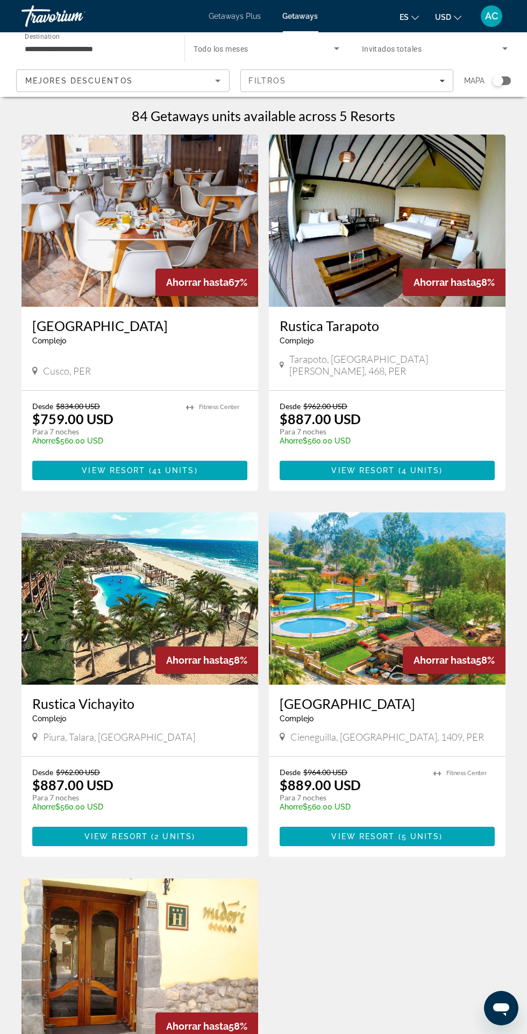
click at [91, 618] on img "Main content" at bounding box center [140, 598] width 237 height 172
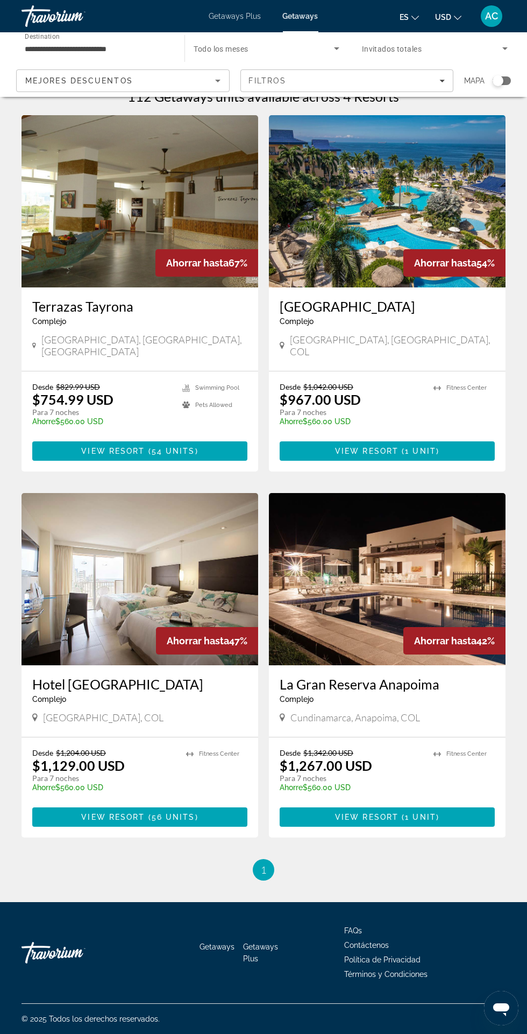
scroll to position [82, 0]
click at [448, 517] on img "Main content" at bounding box center [387, 579] width 237 height 172
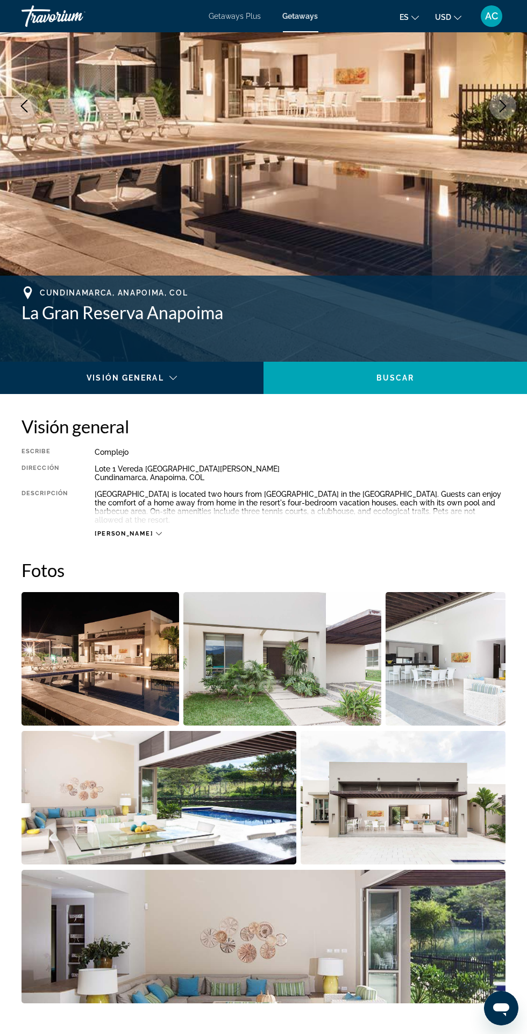
scroll to position [182, 0]
click at [42, 669] on img "Open full-screen image slider" at bounding box center [101, 657] width 158 height 133
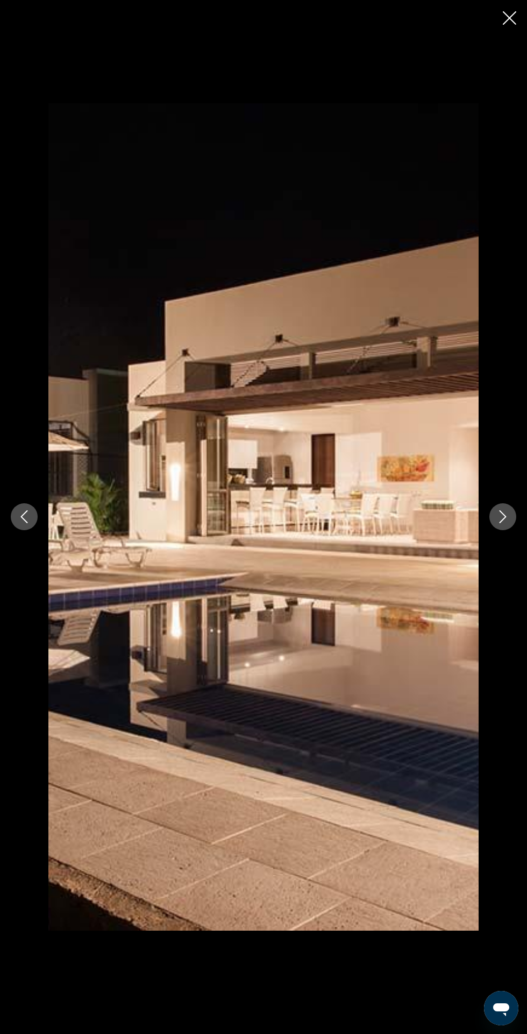
click at [504, 523] on icon "Next image" at bounding box center [503, 516] width 13 height 13
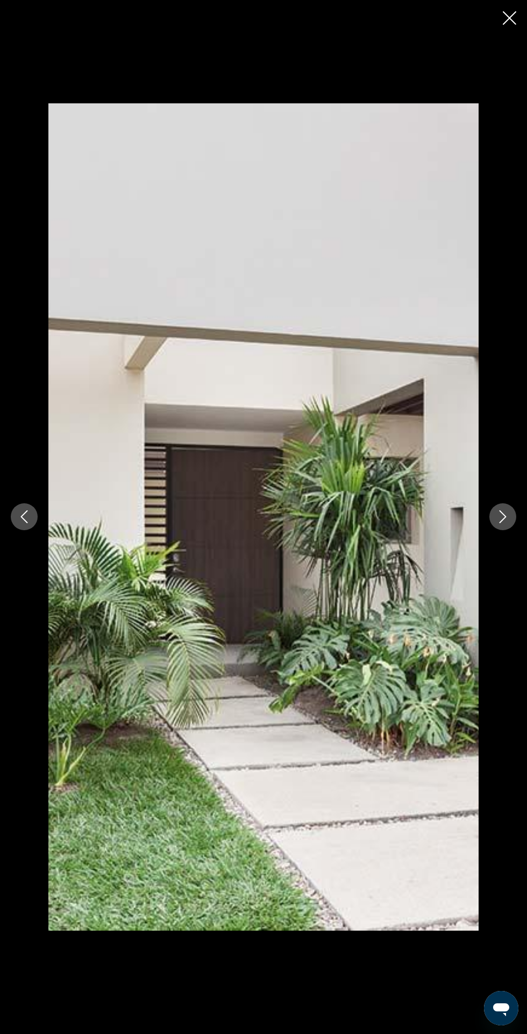
click at [504, 524] on icon "Next image" at bounding box center [503, 517] width 7 height 13
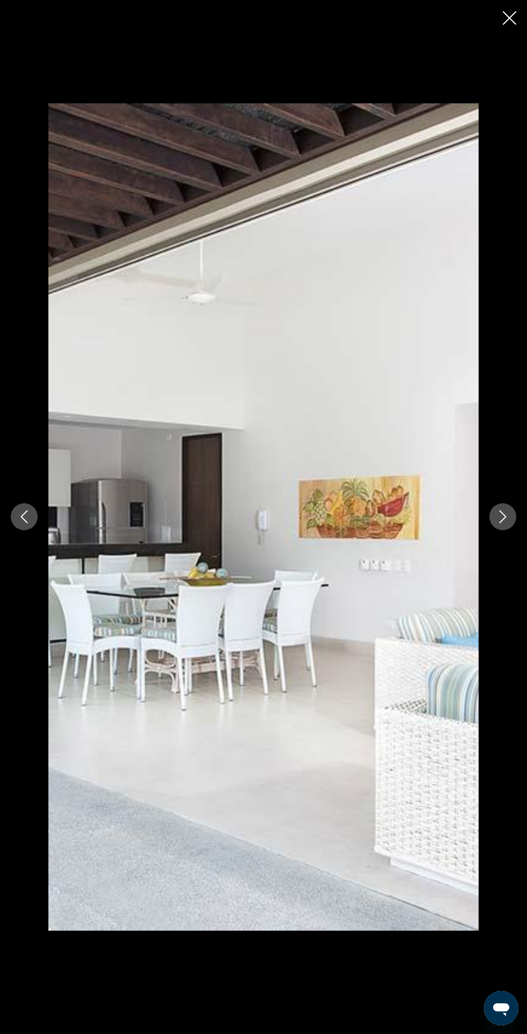
click at [504, 524] on icon "Next image" at bounding box center [503, 517] width 7 height 13
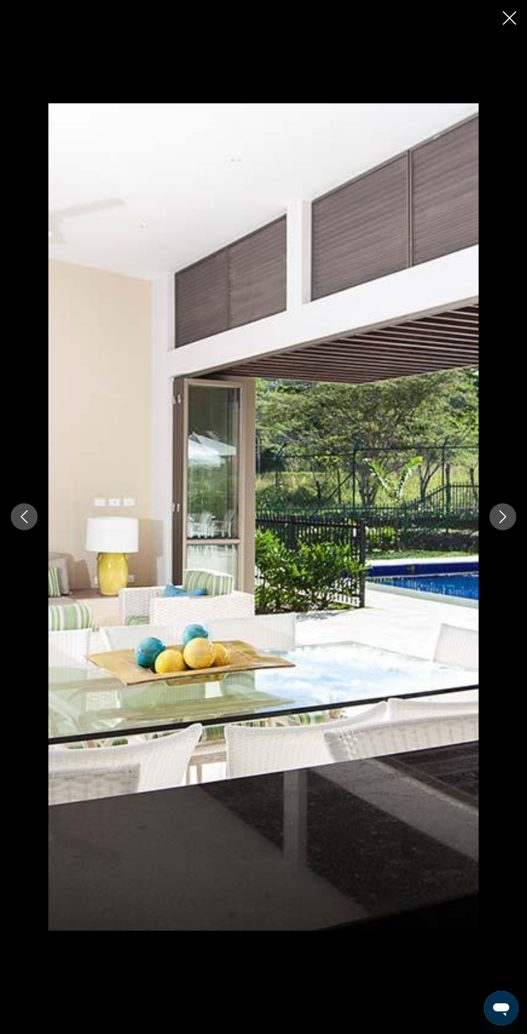
click at [503, 523] on icon "Next image" at bounding box center [503, 516] width 13 height 13
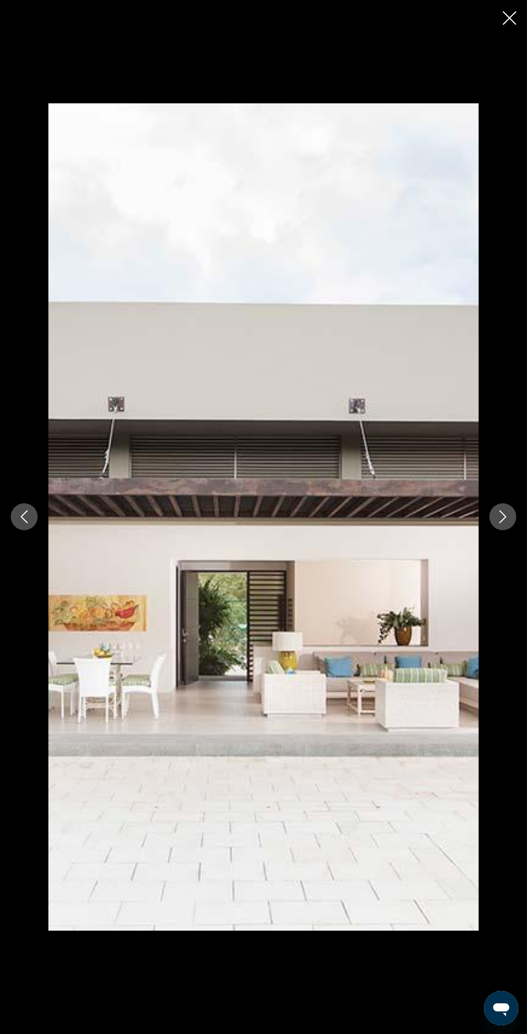
click at [503, 523] on icon "Next image" at bounding box center [503, 516] width 13 height 13
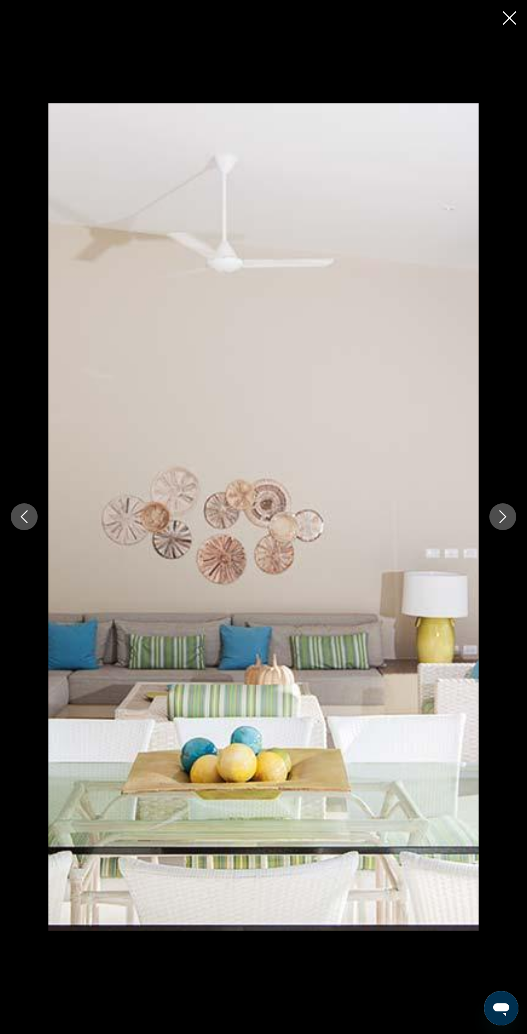
click at [503, 523] on icon "Next image" at bounding box center [503, 516] width 13 height 13
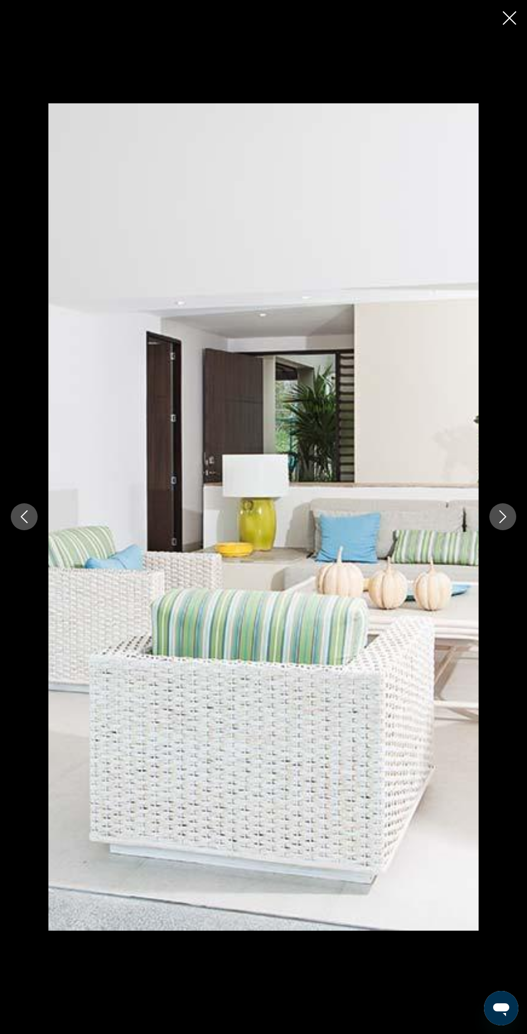
click at [503, 523] on icon "Next image" at bounding box center [503, 516] width 13 height 13
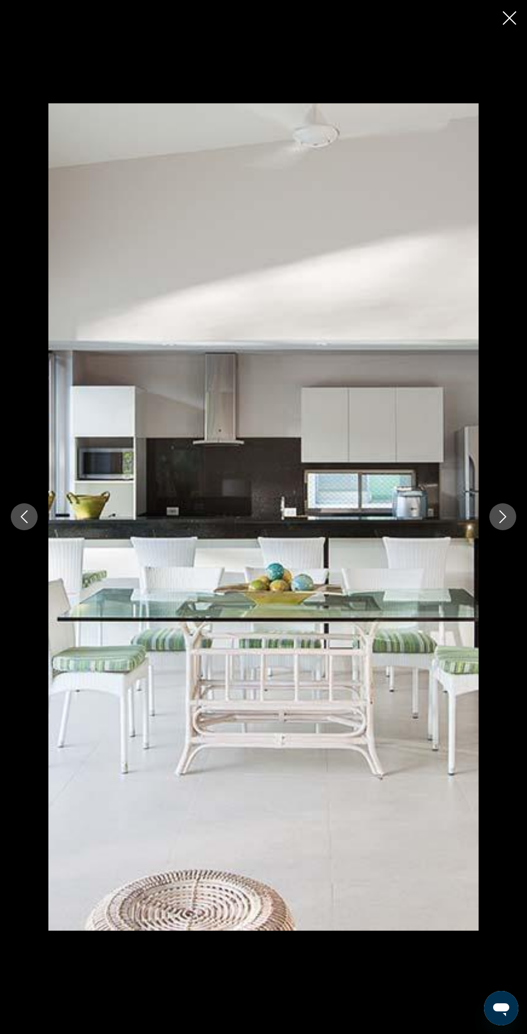
click at [503, 523] on icon "Next image" at bounding box center [503, 516] width 13 height 13
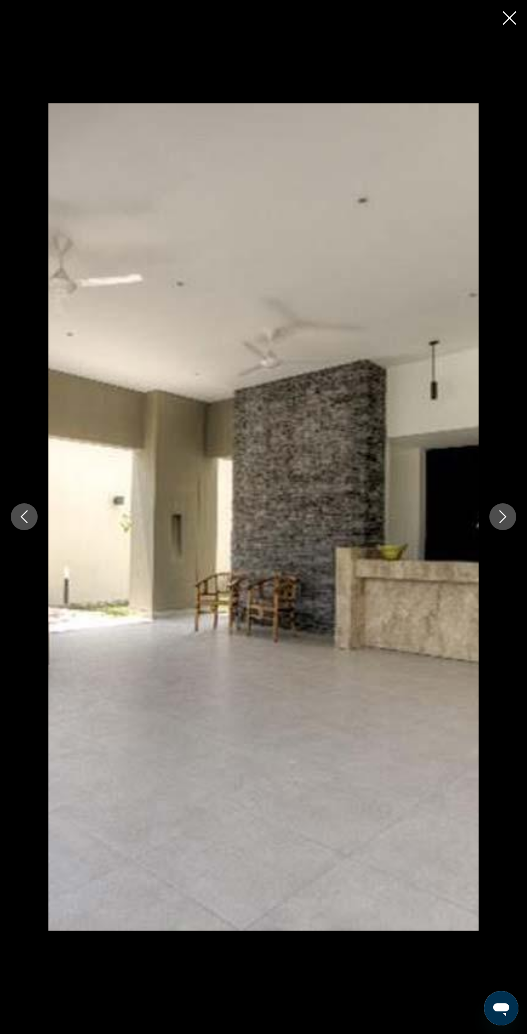
click at [502, 523] on icon "Next image" at bounding box center [503, 516] width 13 height 13
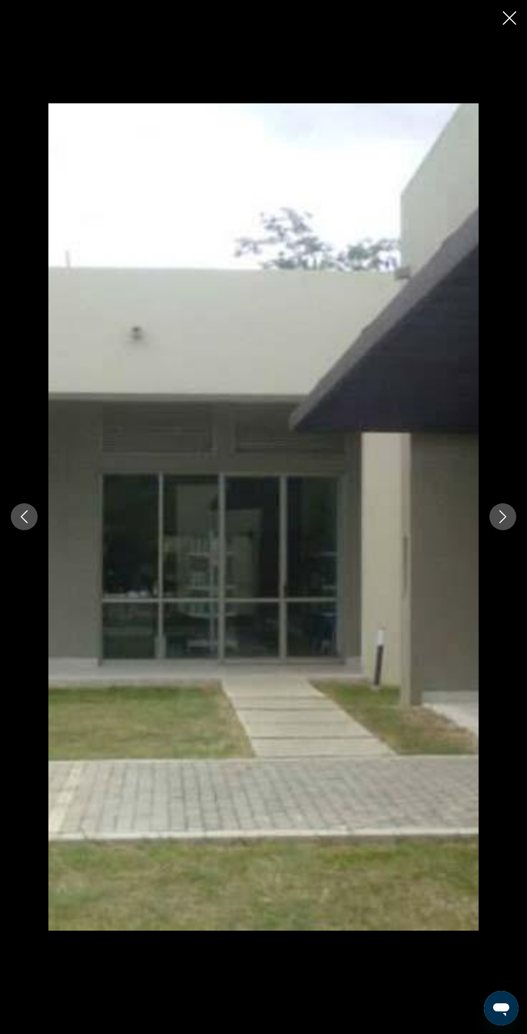
click at [502, 523] on icon "Next image" at bounding box center [503, 516] width 13 height 13
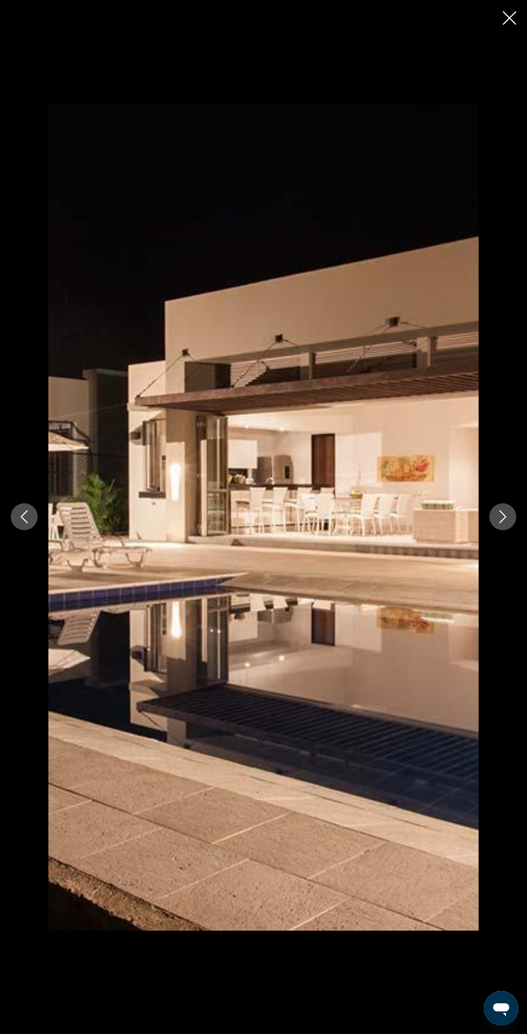
click at [501, 523] on icon "Next image" at bounding box center [503, 516] width 13 height 13
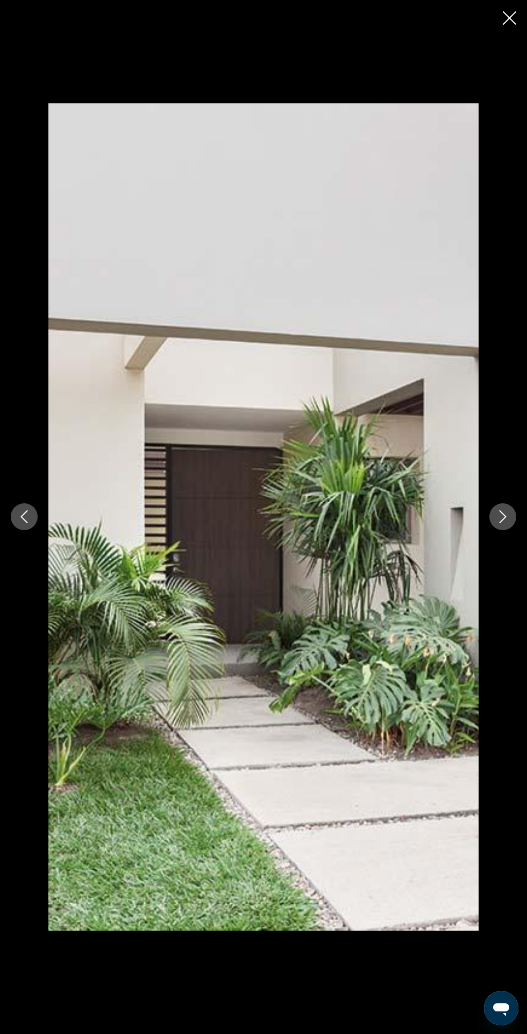
click at [501, 523] on icon "Next image" at bounding box center [503, 516] width 13 height 13
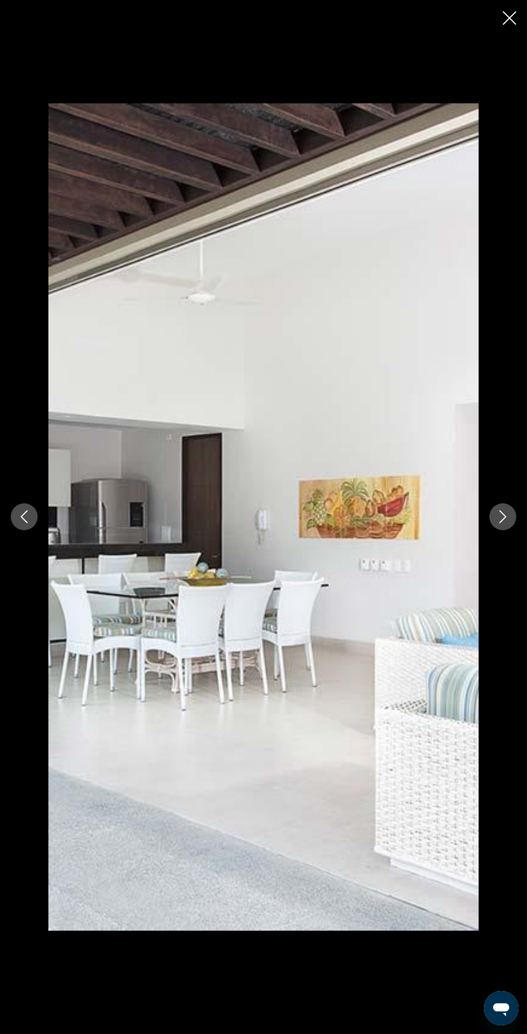
click at [502, 523] on icon "Next image" at bounding box center [503, 516] width 13 height 13
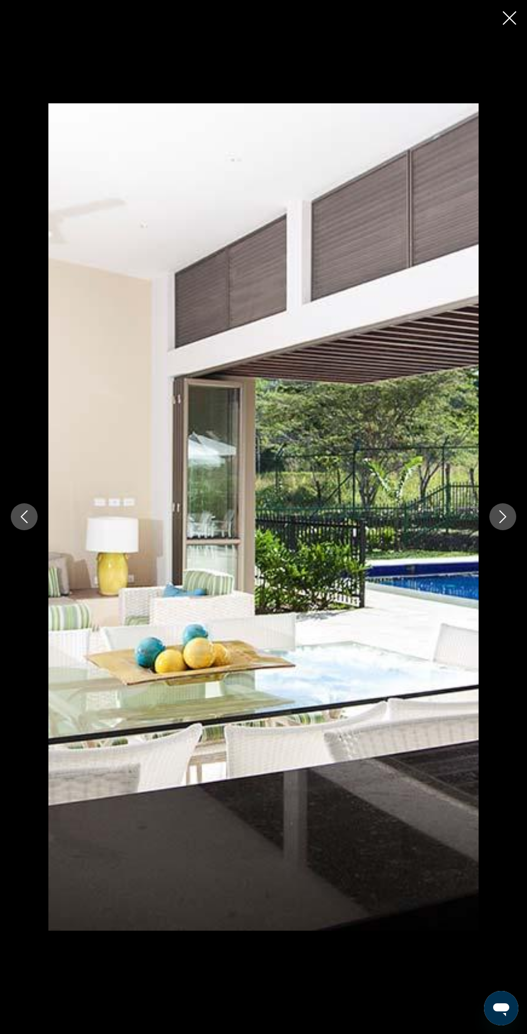
click at [509, 18] on icon "Close slideshow" at bounding box center [509, 17] width 13 height 13
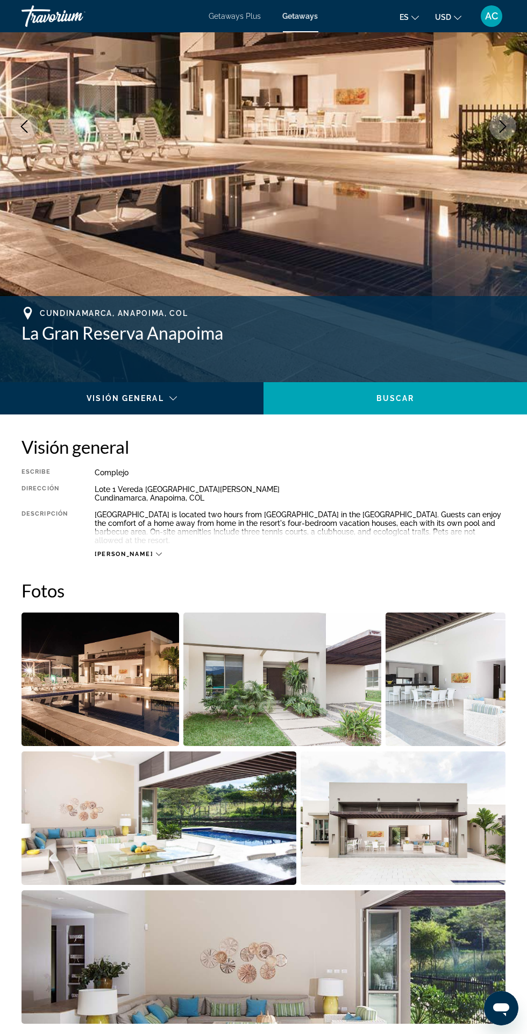
scroll to position [164, 0]
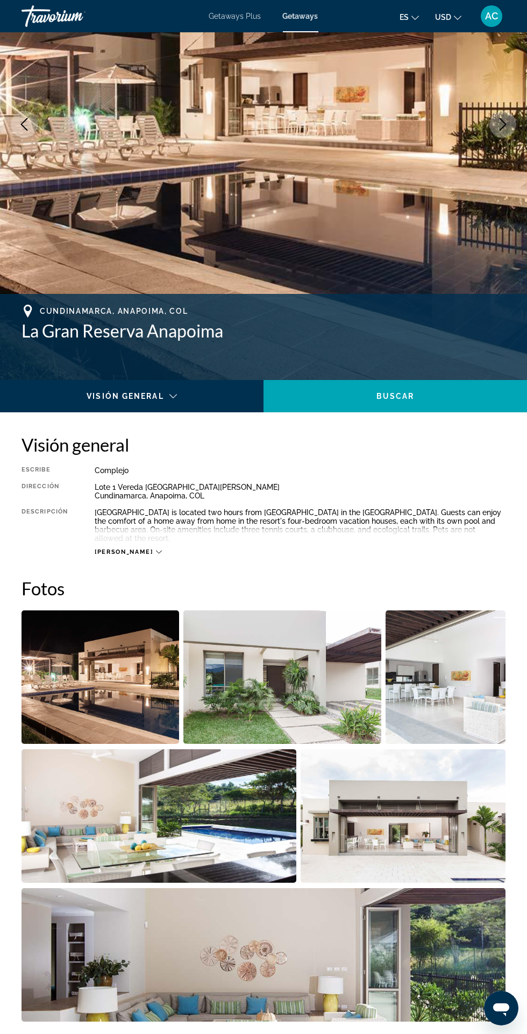
click at [406, 935] on img "Open full-screen image slider" at bounding box center [264, 954] width 484 height 133
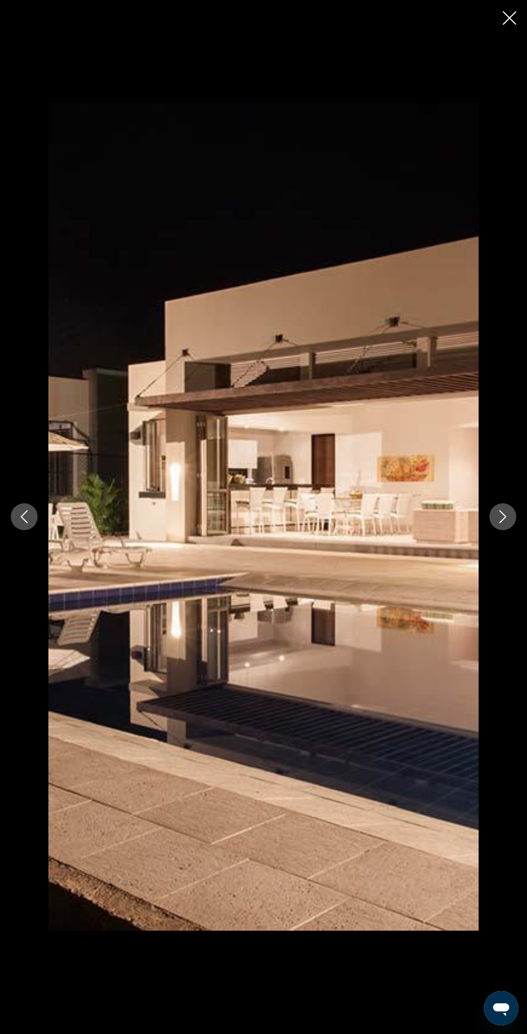
click at [504, 530] on button "Next image" at bounding box center [503, 516] width 27 height 27
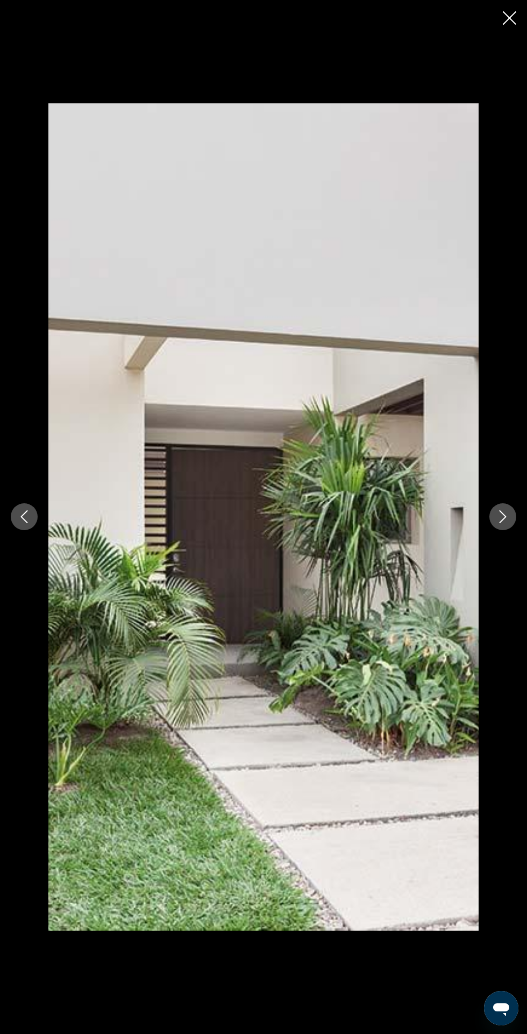
click at [504, 530] on button "Next image" at bounding box center [503, 516] width 27 height 27
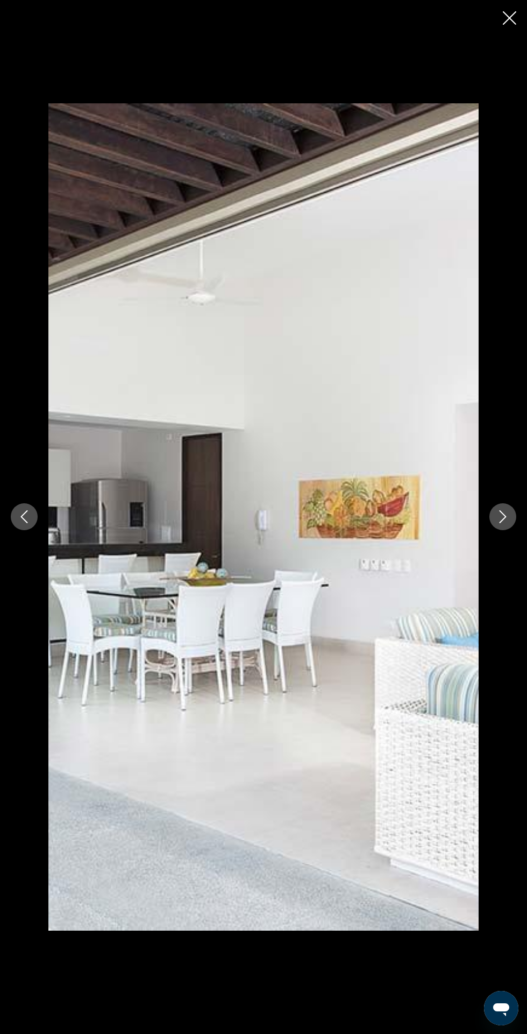
click at [503, 524] on icon "Next image" at bounding box center [503, 517] width 7 height 13
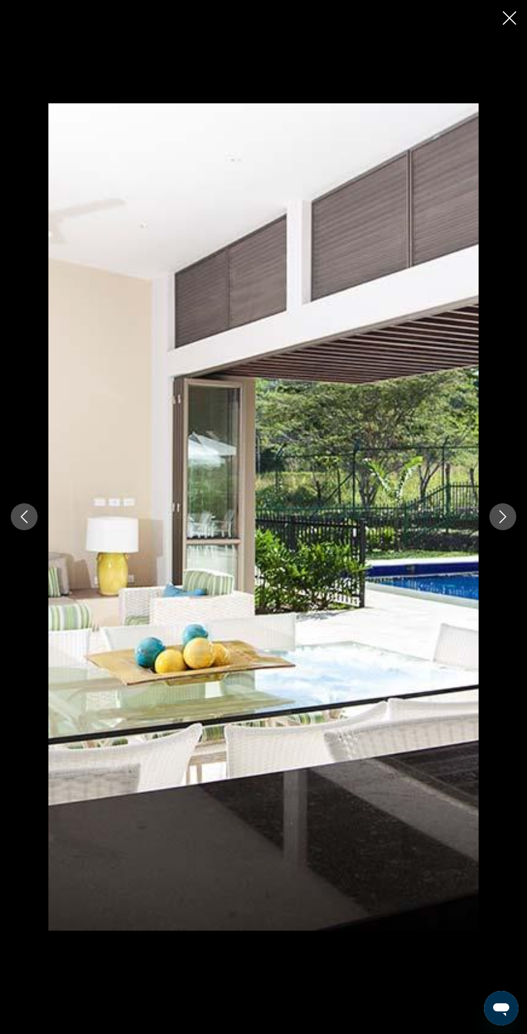
click at [503, 524] on icon "Next image" at bounding box center [503, 517] width 7 height 13
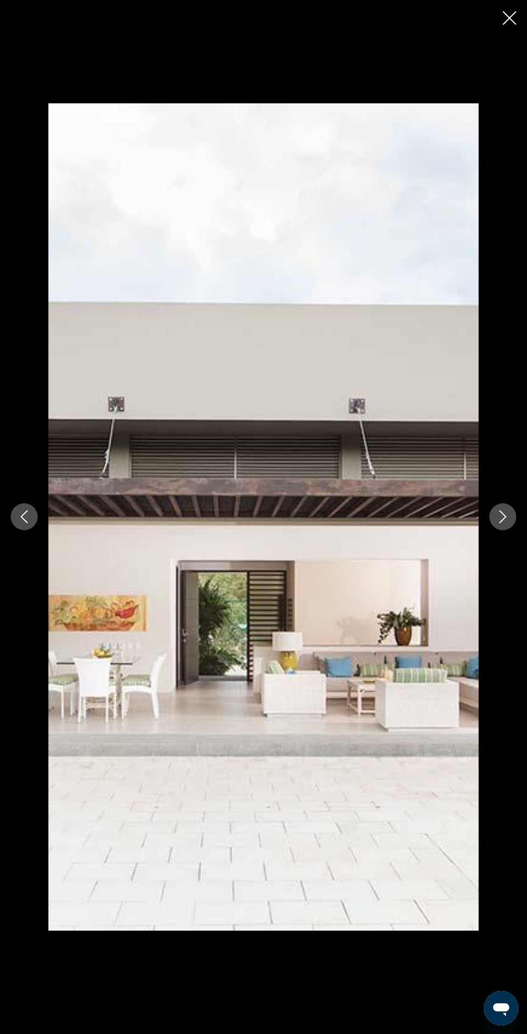
click at [497, 530] on button "Next image" at bounding box center [503, 516] width 27 height 27
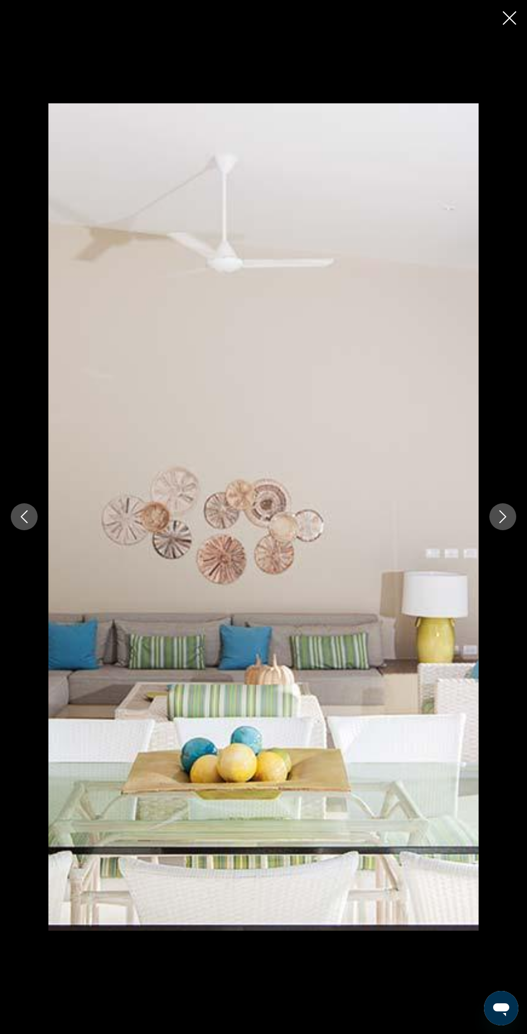
click at [497, 575] on div "prev next" at bounding box center [263, 516] width 527 height 827
click at [500, 530] on button "Next image" at bounding box center [503, 516] width 27 height 27
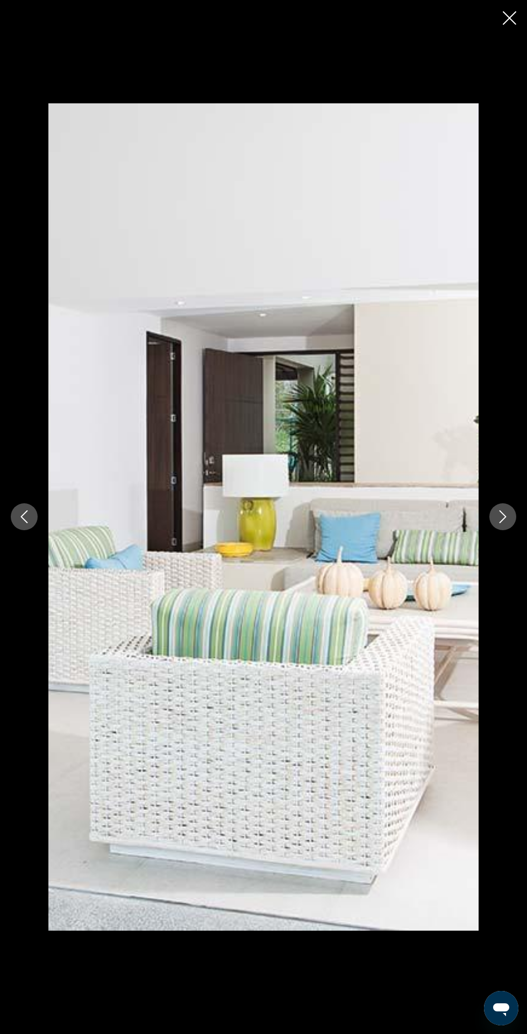
click at [503, 524] on icon "Next image" at bounding box center [503, 517] width 7 height 13
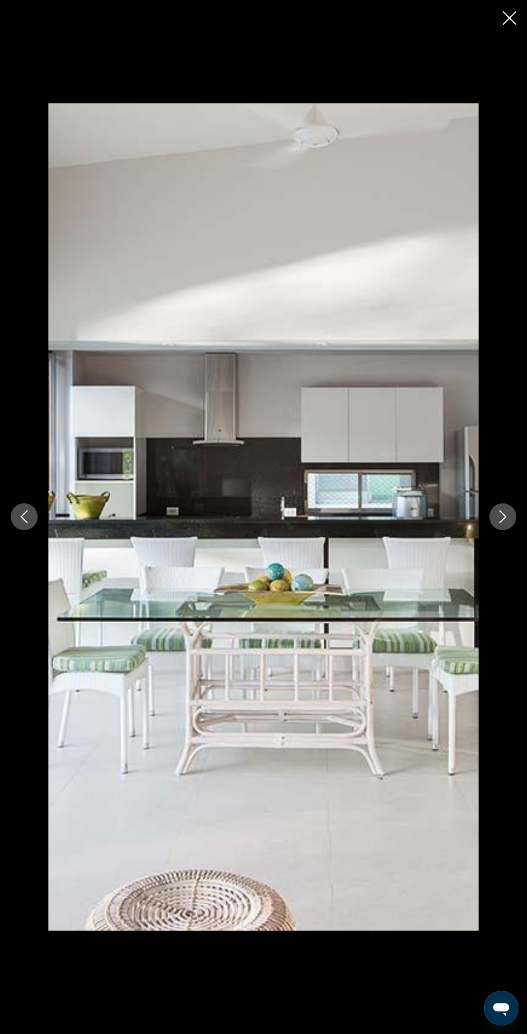
click at [503, 524] on icon "Next image" at bounding box center [503, 517] width 7 height 13
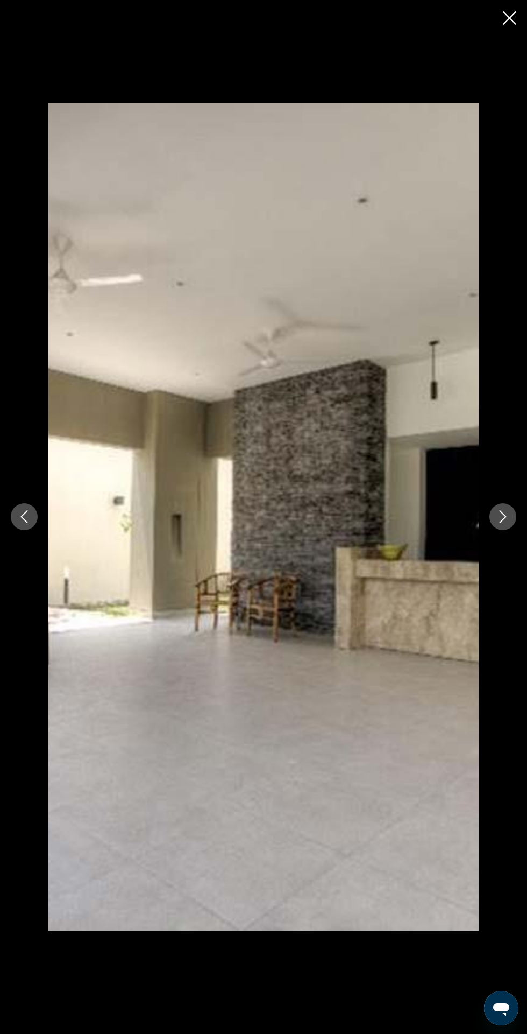
click at [503, 523] on icon "Next image" at bounding box center [503, 516] width 13 height 13
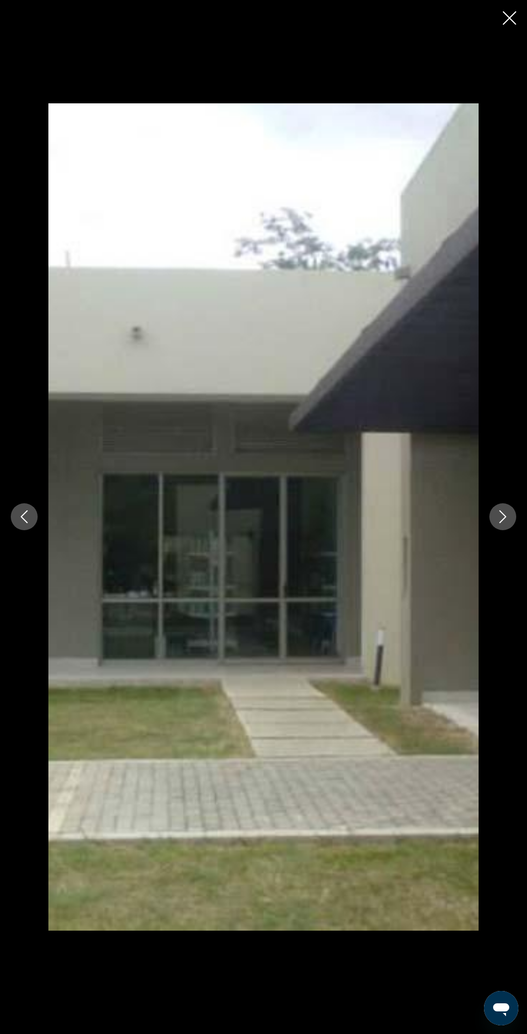
click at [503, 523] on icon "Next image" at bounding box center [503, 516] width 13 height 13
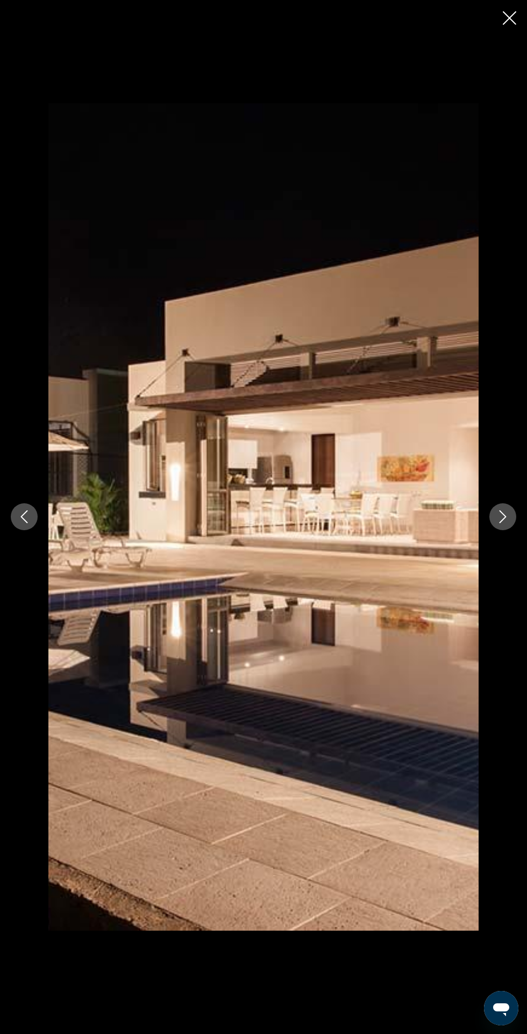
click at [502, 523] on icon "Next image" at bounding box center [503, 516] width 13 height 13
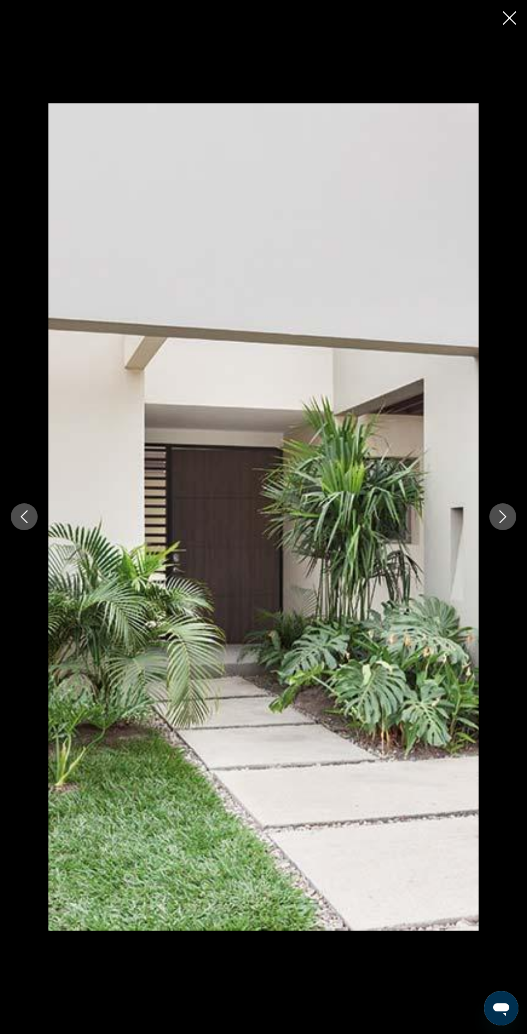
click at [502, 523] on icon "Next image" at bounding box center [503, 516] width 13 height 13
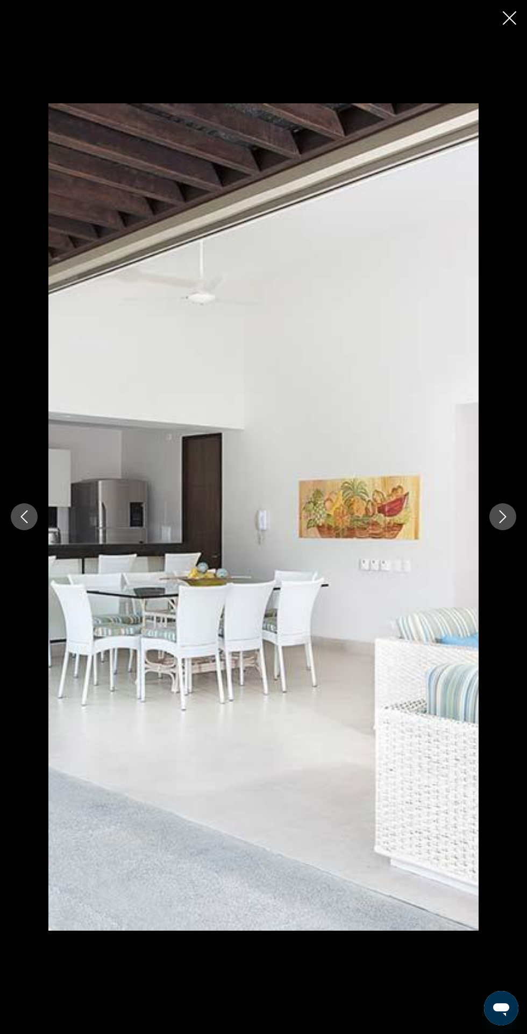
click at [502, 523] on icon "Next image" at bounding box center [503, 516] width 13 height 13
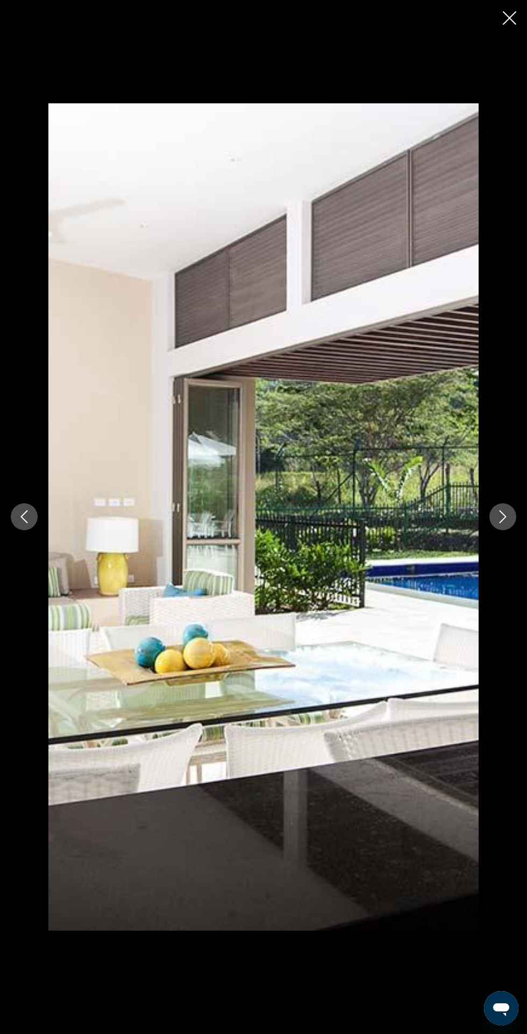
click at [501, 523] on icon "Next image" at bounding box center [503, 516] width 13 height 13
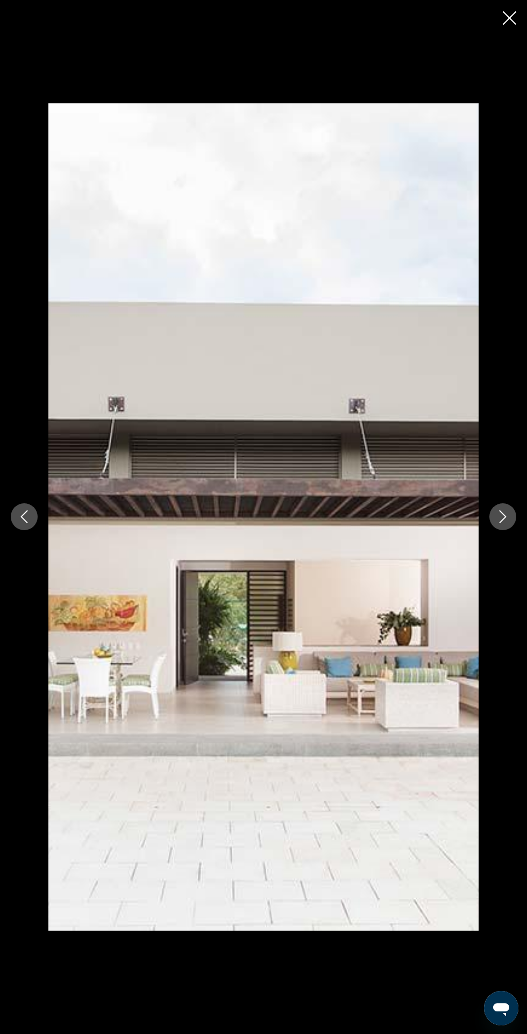
click at [502, 523] on icon "Next image" at bounding box center [503, 516] width 13 height 13
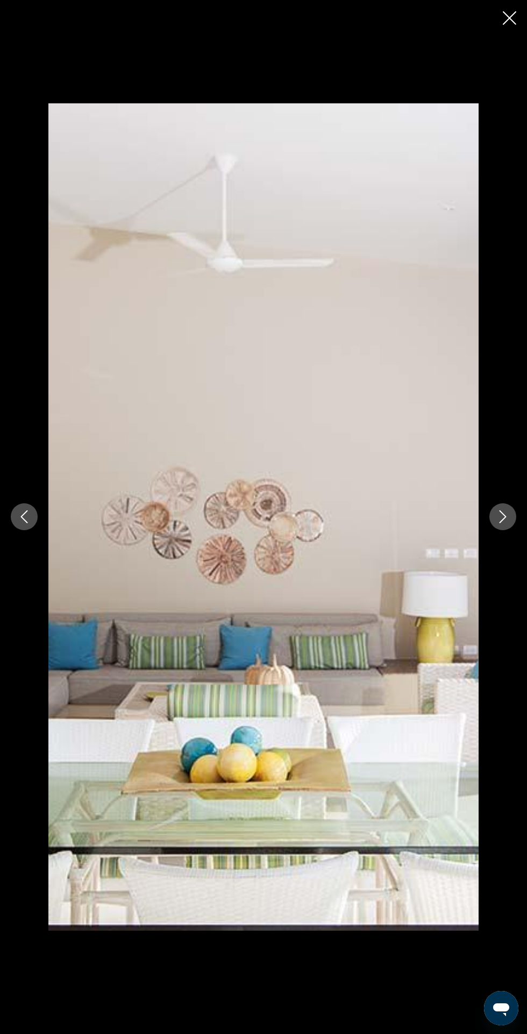
click at [502, 523] on icon "Next image" at bounding box center [503, 516] width 13 height 13
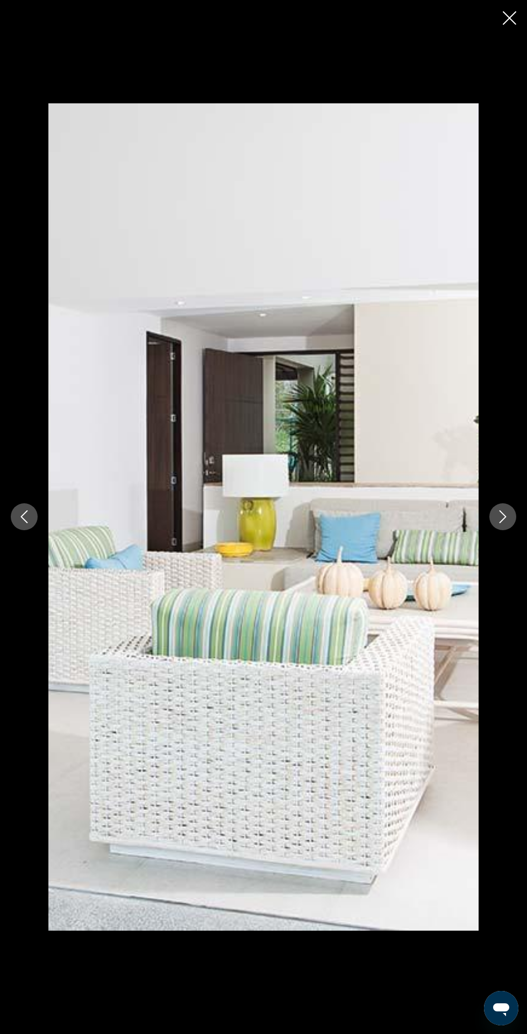
click at [503, 523] on icon "Next image" at bounding box center [503, 516] width 13 height 13
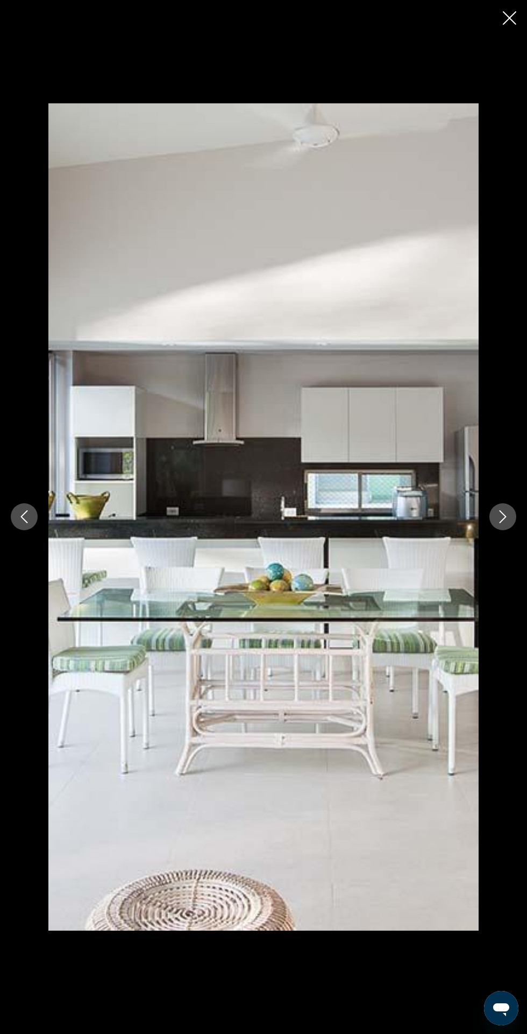
click at [506, 16] on icon "Close slideshow" at bounding box center [509, 17] width 13 height 13
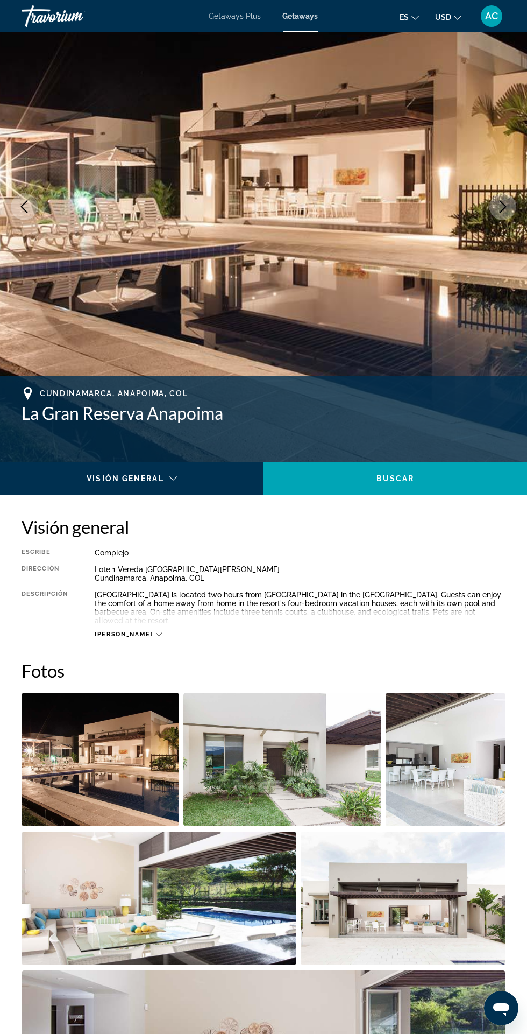
scroll to position [79, 0]
